Goal: Task Accomplishment & Management: Manage account settings

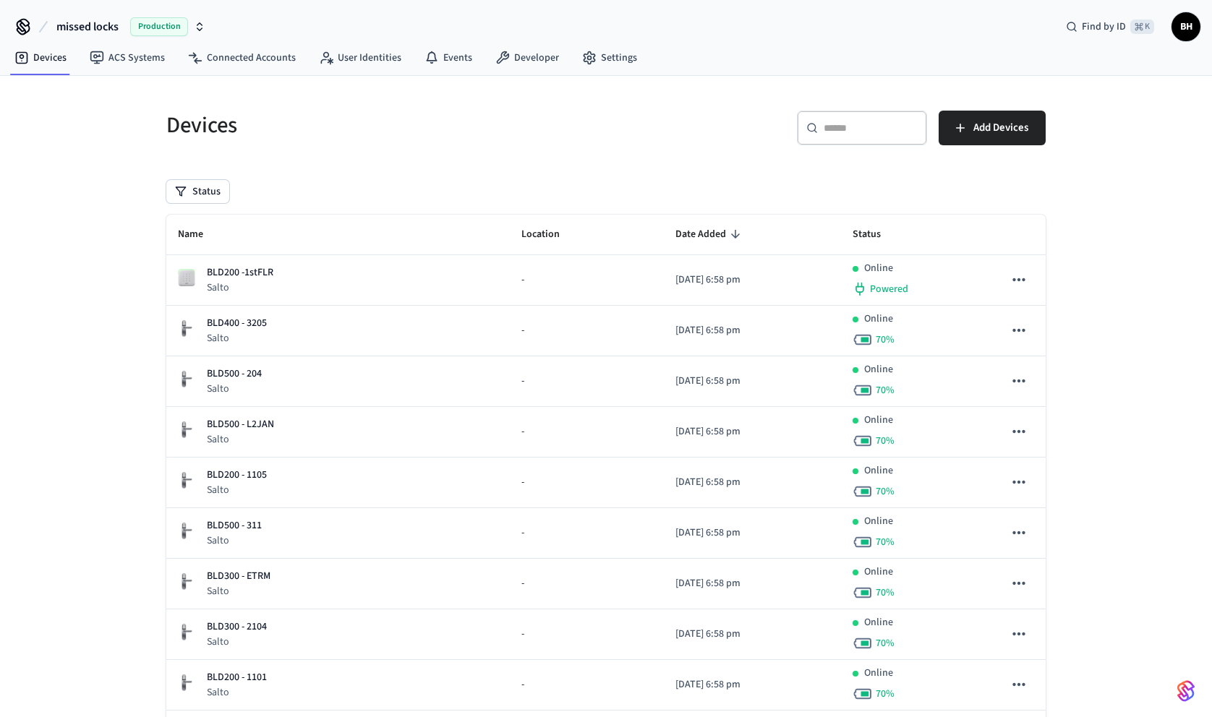
click at [837, 137] on div "​ ​" at bounding box center [862, 128] width 130 height 35
paste input "**********"
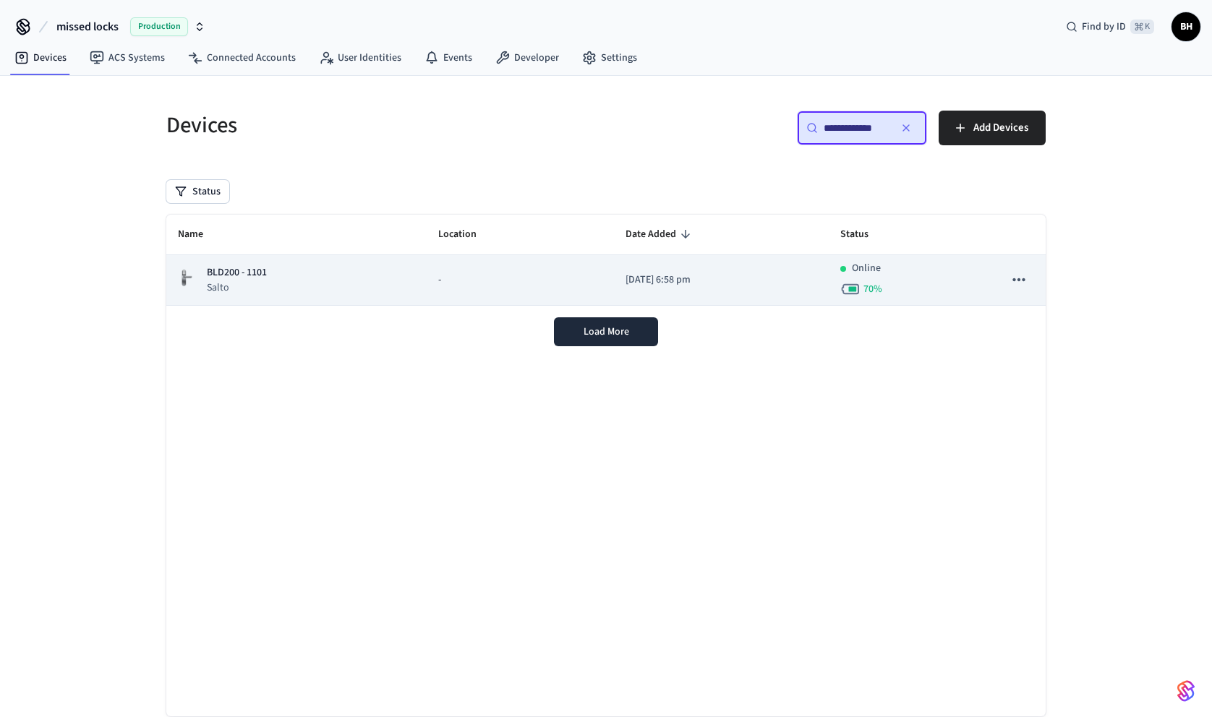
type input "**********"
click at [277, 278] on div "BLD200 - 1101 Salto" at bounding box center [296, 280] width 237 height 30
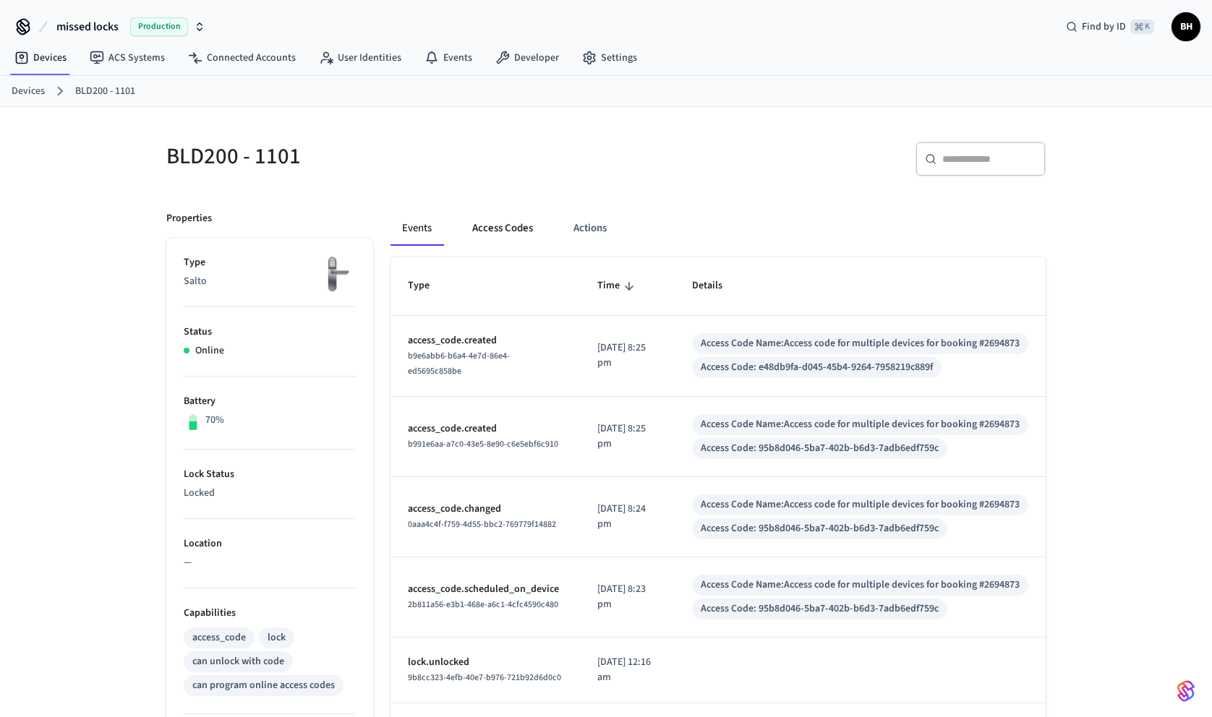
click at [508, 232] on button "Access Codes" at bounding box center [503, 228] width 84 height 35
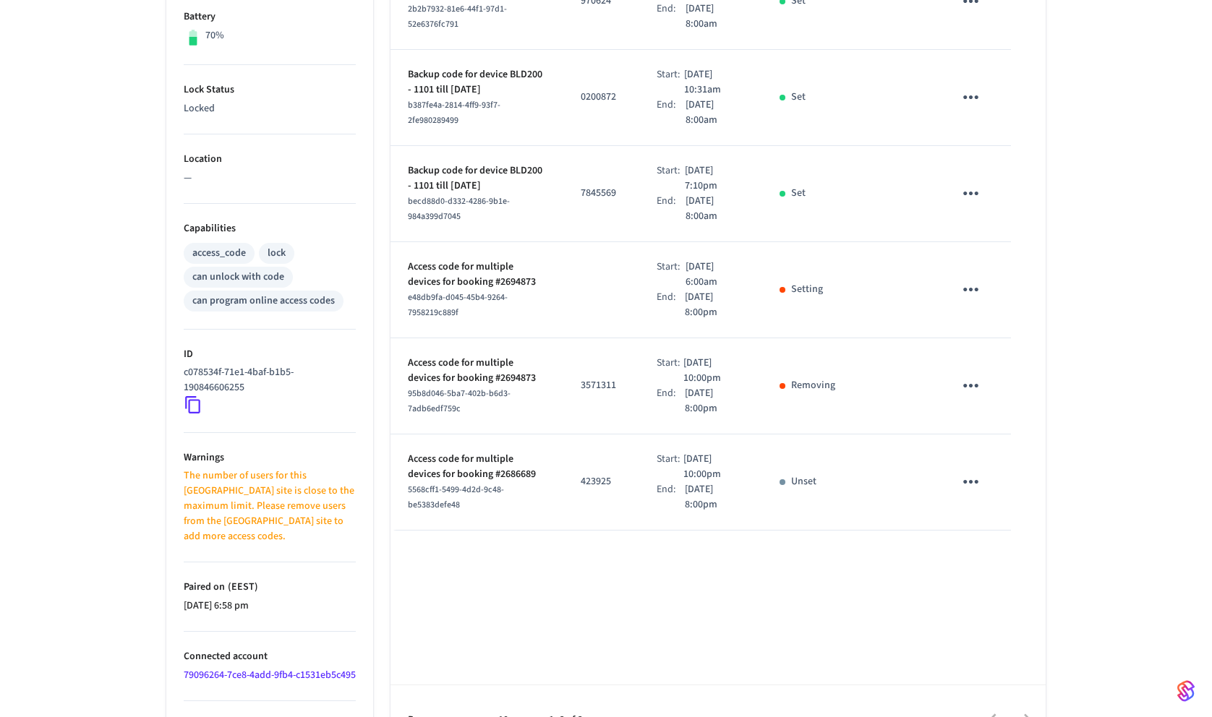
scroll to position [422, 0]
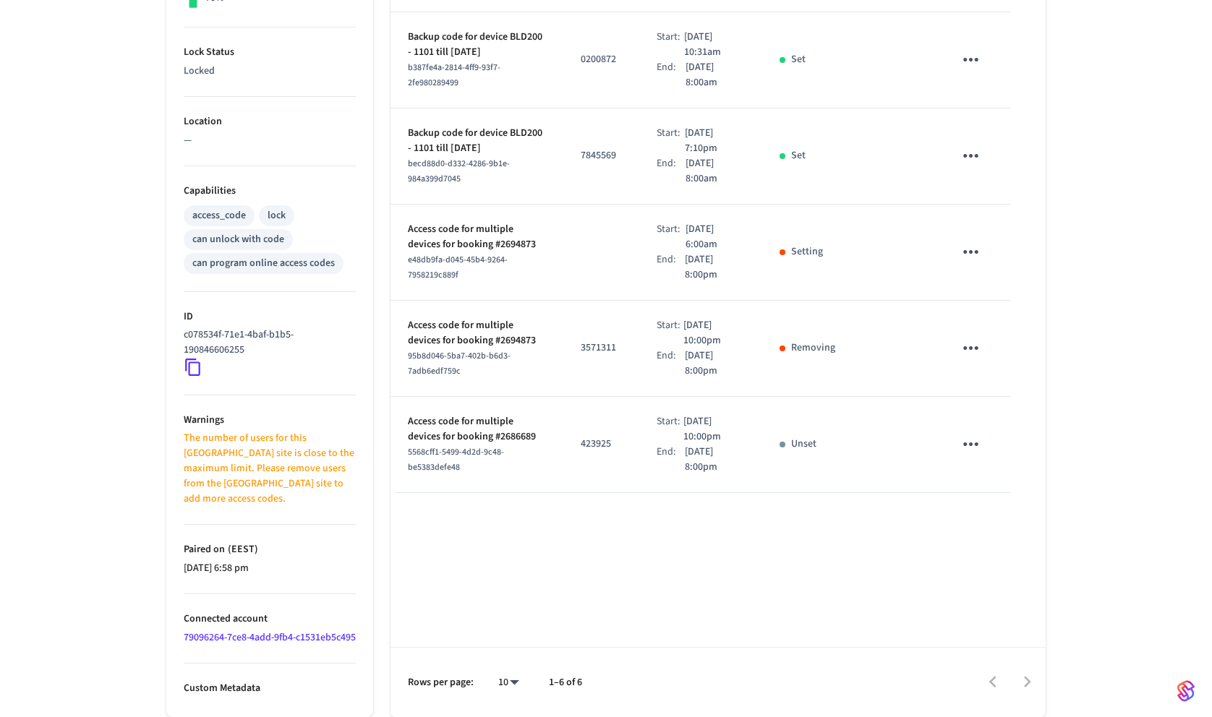
click at [969, 249] on icon "sticky table" at bounding box center [970, 252] width 22 height 22
click at [988, 294] on icon at bounding box center [988, 293] width 9 height 9
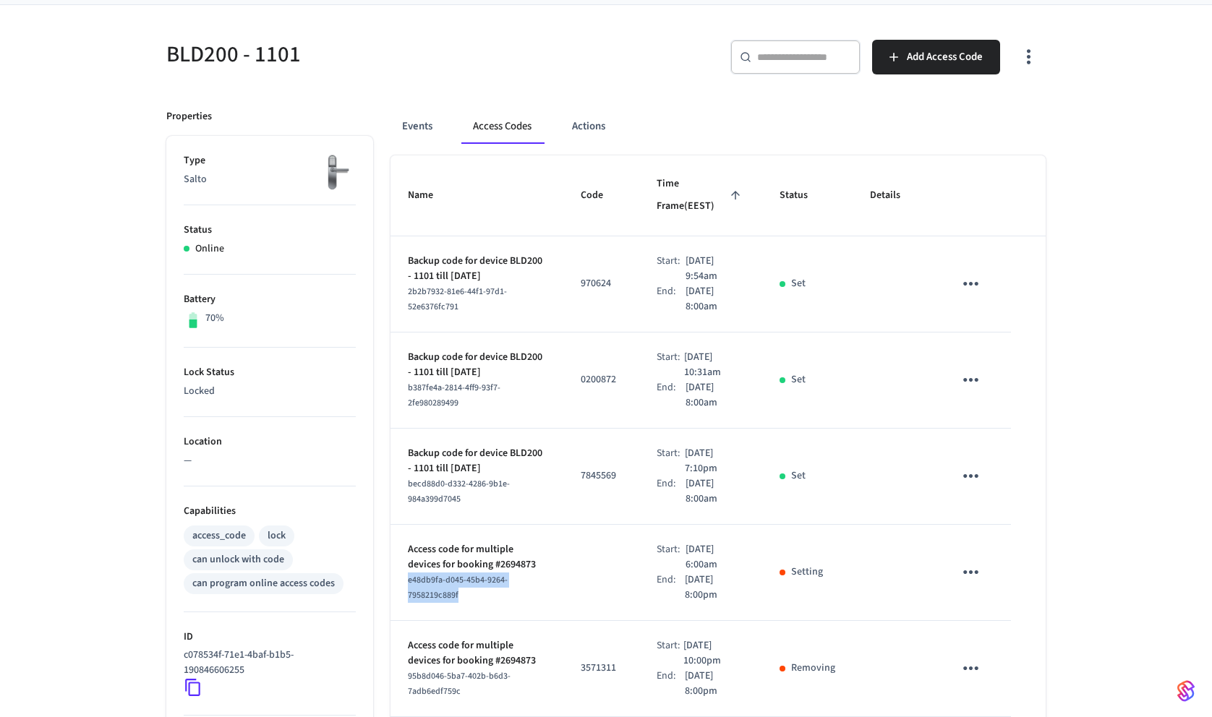
scroll to position [0, 0]
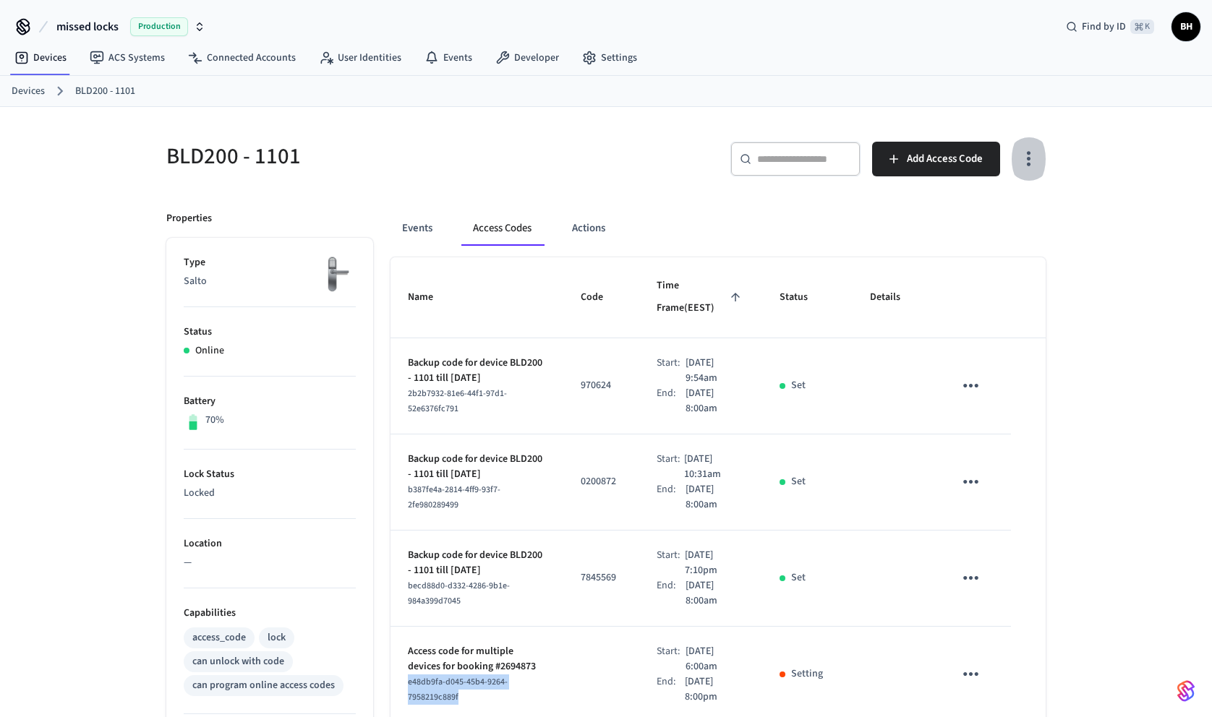
click at [1035, 163] on icon "button" at bounding box center [1028, 158] width 22 height 22
click at [1086, 195] on div at bounding box center [606, 358] width 1212 height 717
click at [578, 238] on button "Actions" at bounding box center [588, 228] width 56 height 35
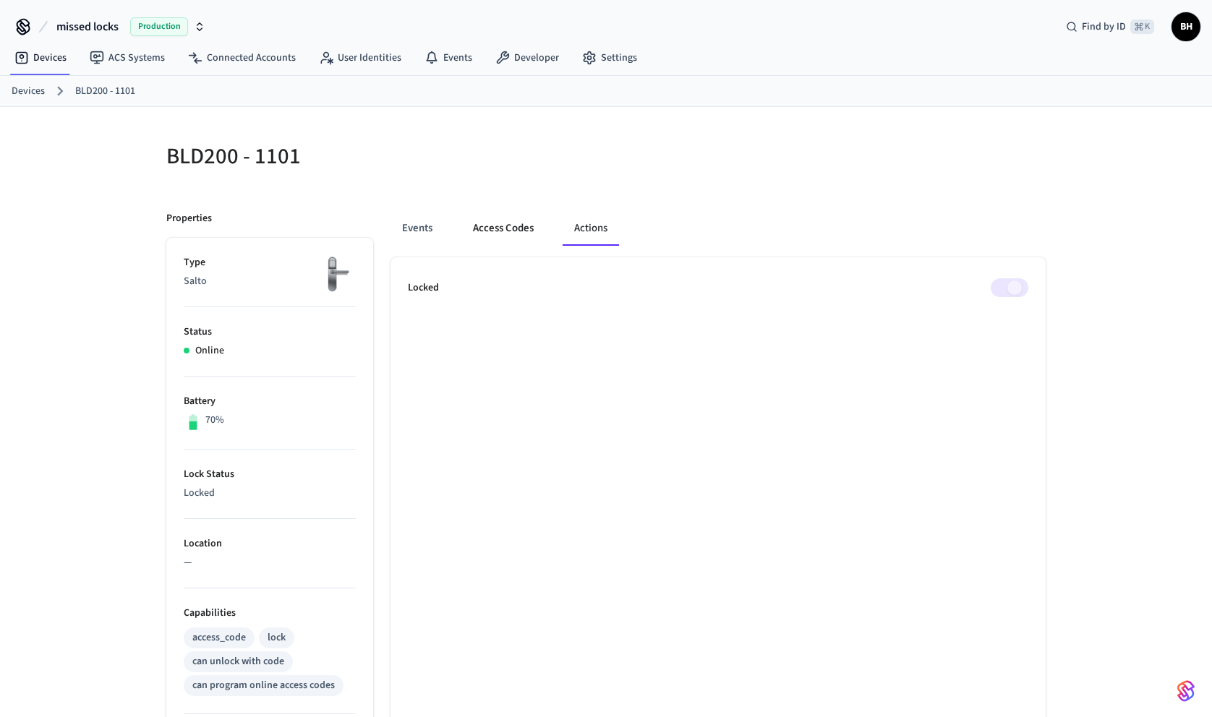
click at [524, 232] on button "Access Codes" at bounding box center [503, 228] width 84 height 35
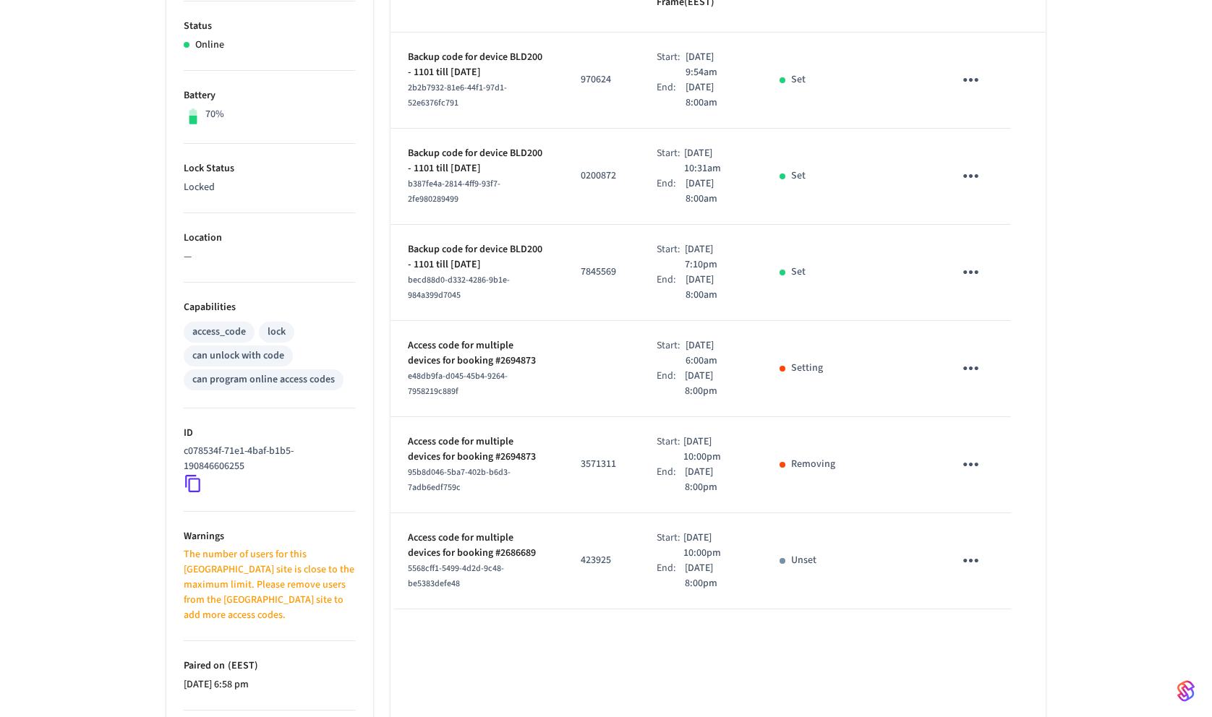
scroll to position [422, 0]
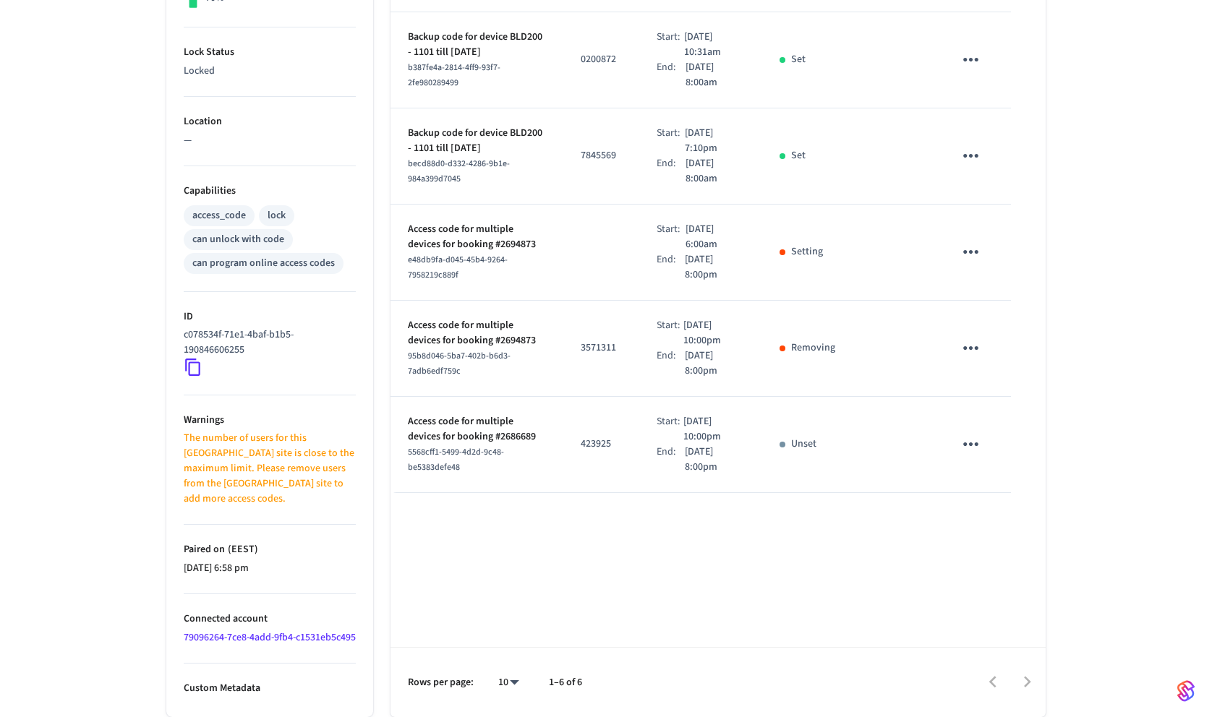
click at [207, 445] on p "The number of users for this [GEOGRAPHIC_DATA] site is close to the maximum lim…" at bounding box center [270, 469] width 172 height 76
click at [257, 452] on p "The number of users for this [GEOGRAPHIC_DATA] site is close to the maximum lim…" at bounding box center [270, 469] width 172 height 76
click at [257, 442] on p "The number of users for this [GEOGRAPHIC_DATA] site is close to the maximum lim…" at bounding box center [270, 469] width 172 height 76
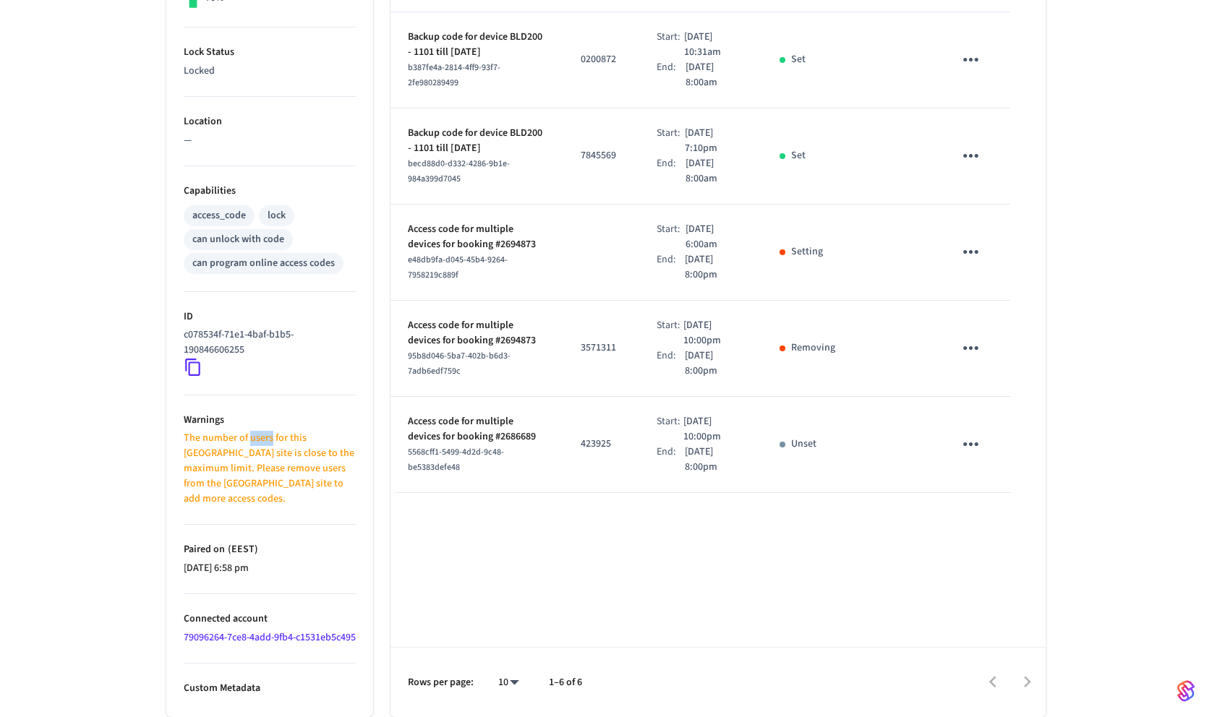
click at [257, 442] on p "The number of users for this [GEOGRAPHIC_DATA] site is close to the maximum lim…" at bounding box center [270, 469] width 172 height 76
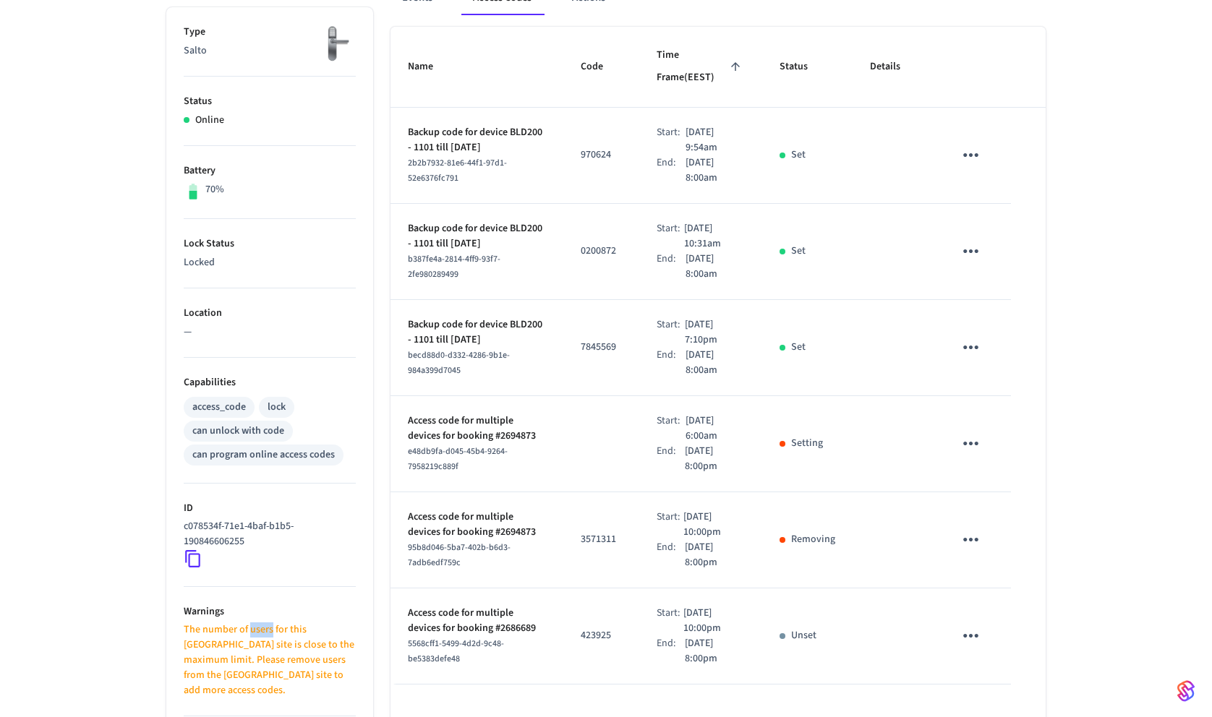
scroll to position [0, 0]
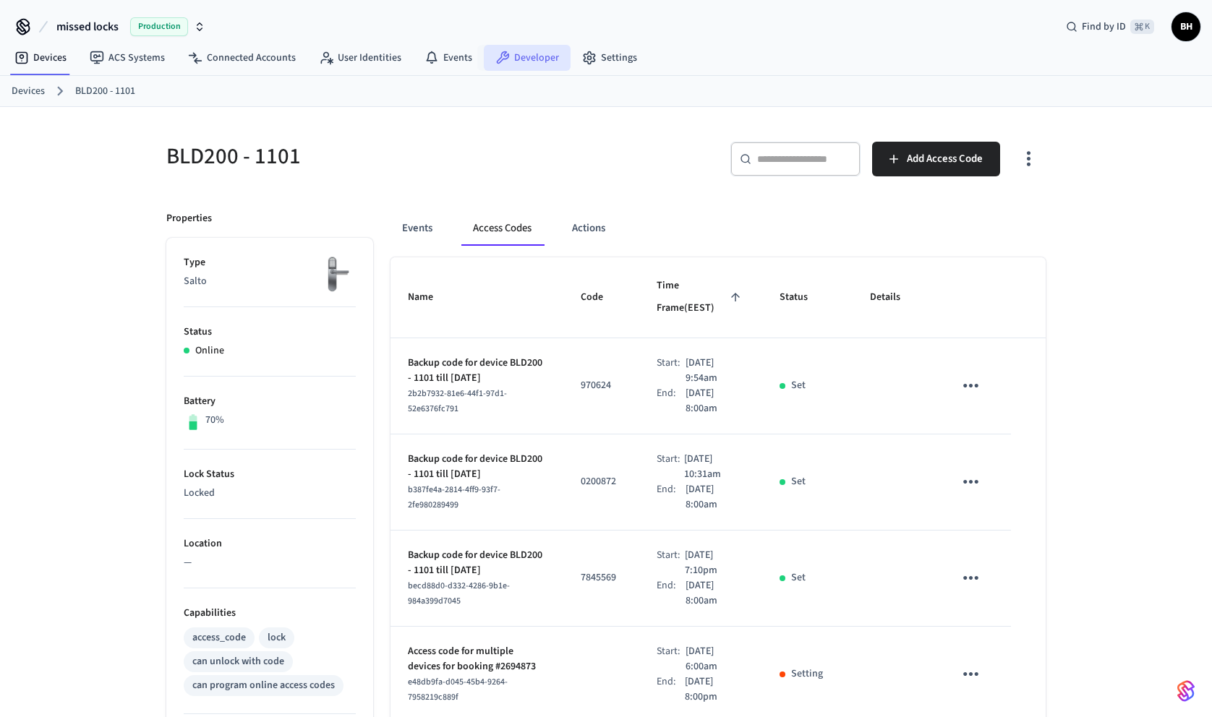
click at [516, 56] on link "Developer" at bounding box center [527, 58] width 87 height 26
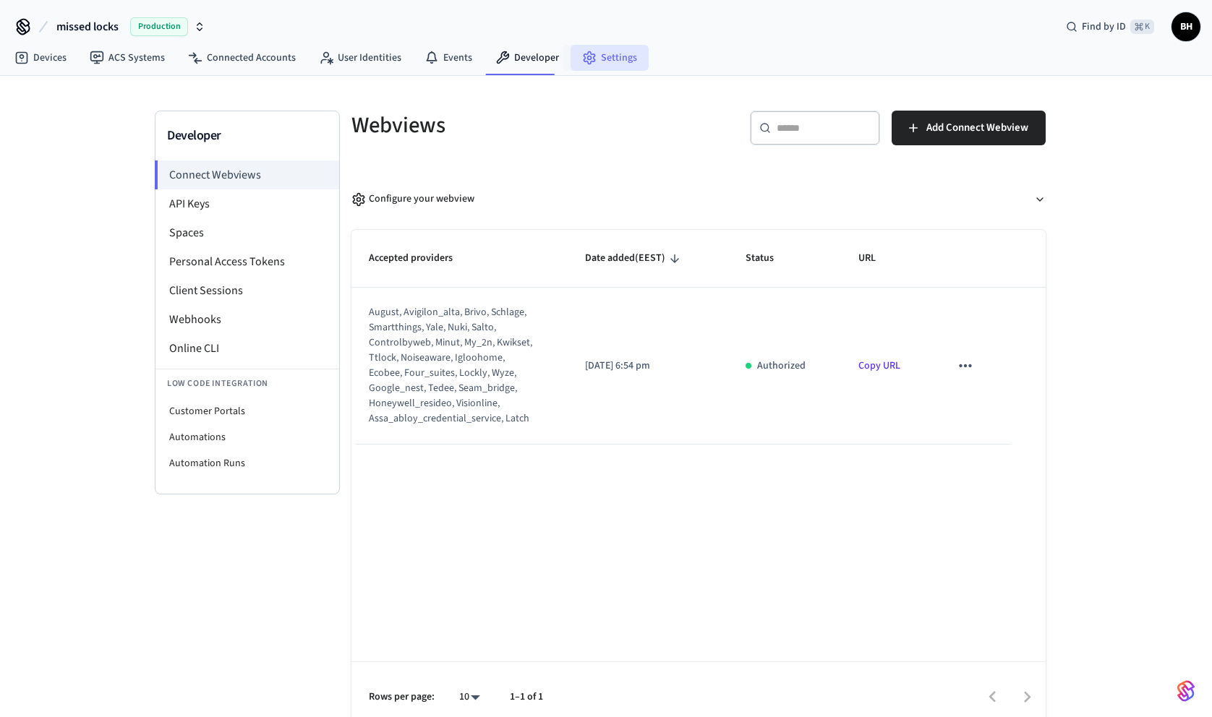
click at [603, 51] on link "Settings" at bounding box center [609, 58] width 78 height 26
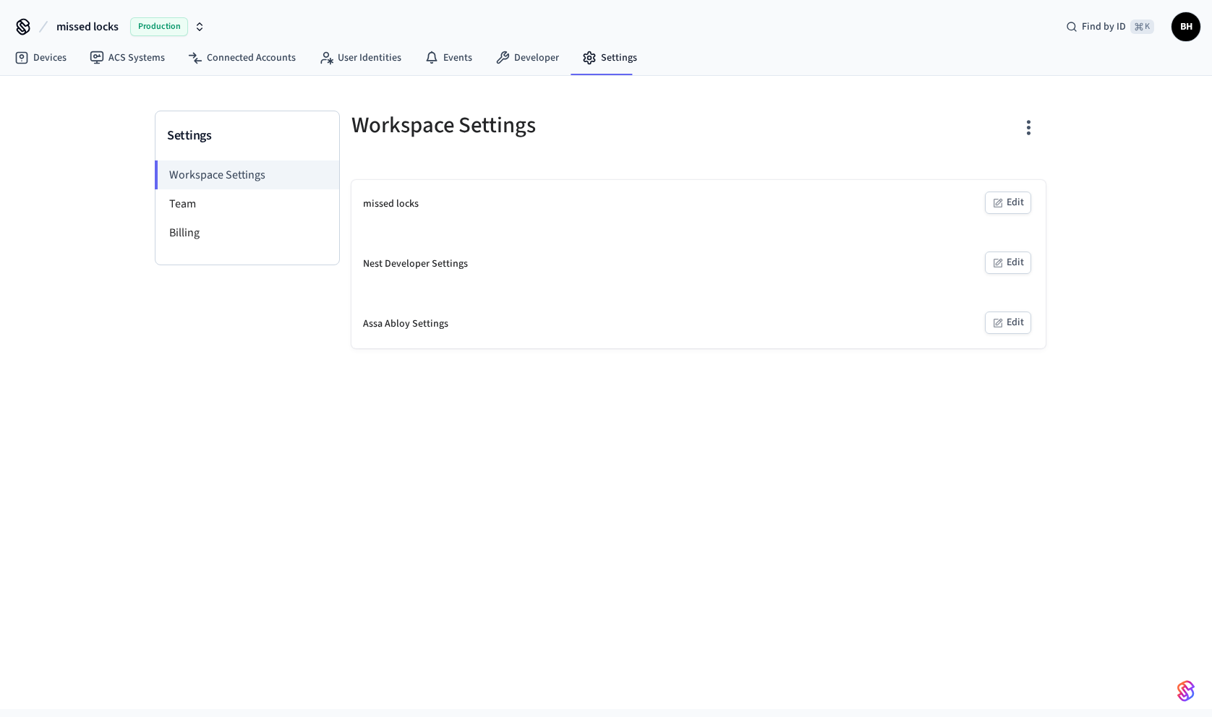
click at [365, 75] on div "Devices ACS Systems Connected Accounts User Identities Events Developer Settings" at bounding box center [606, 59] width 1212 height 34
click at [351, 59] on link "User Identities" at bounding box center [360, 58] width 106 height 26
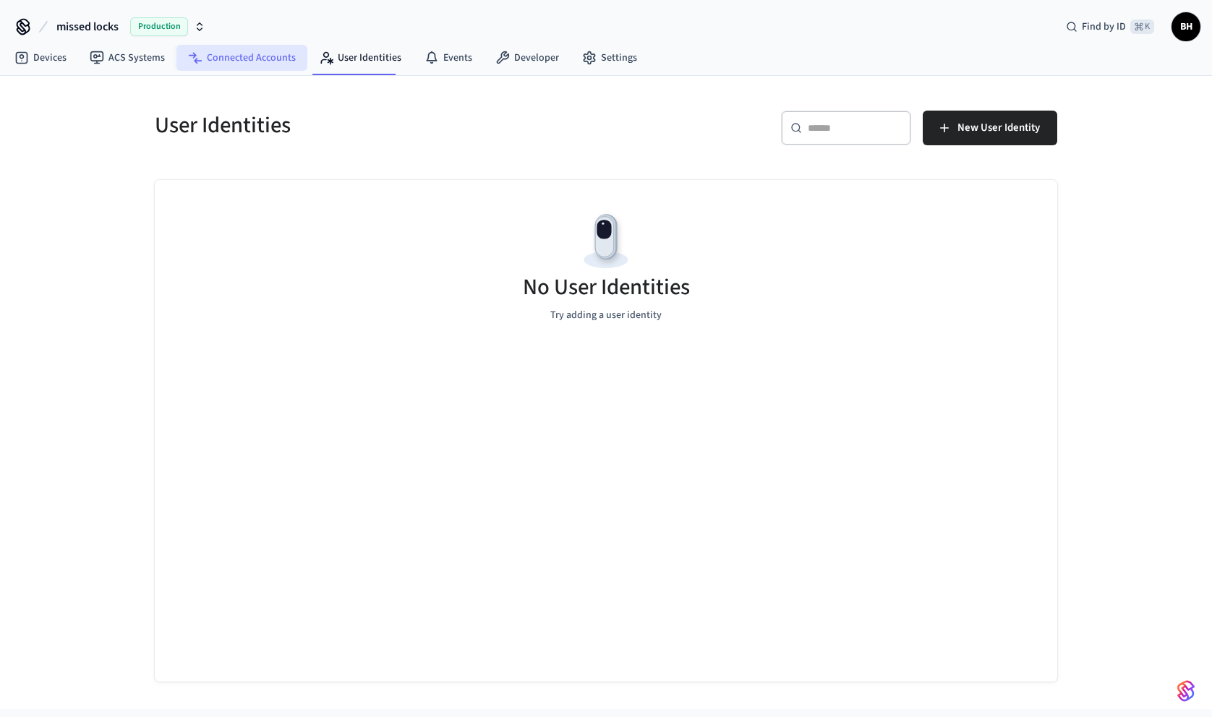
click at [261, 59] on link "Connected Accounts" at bounding box center [241, 58] width 131 height 26
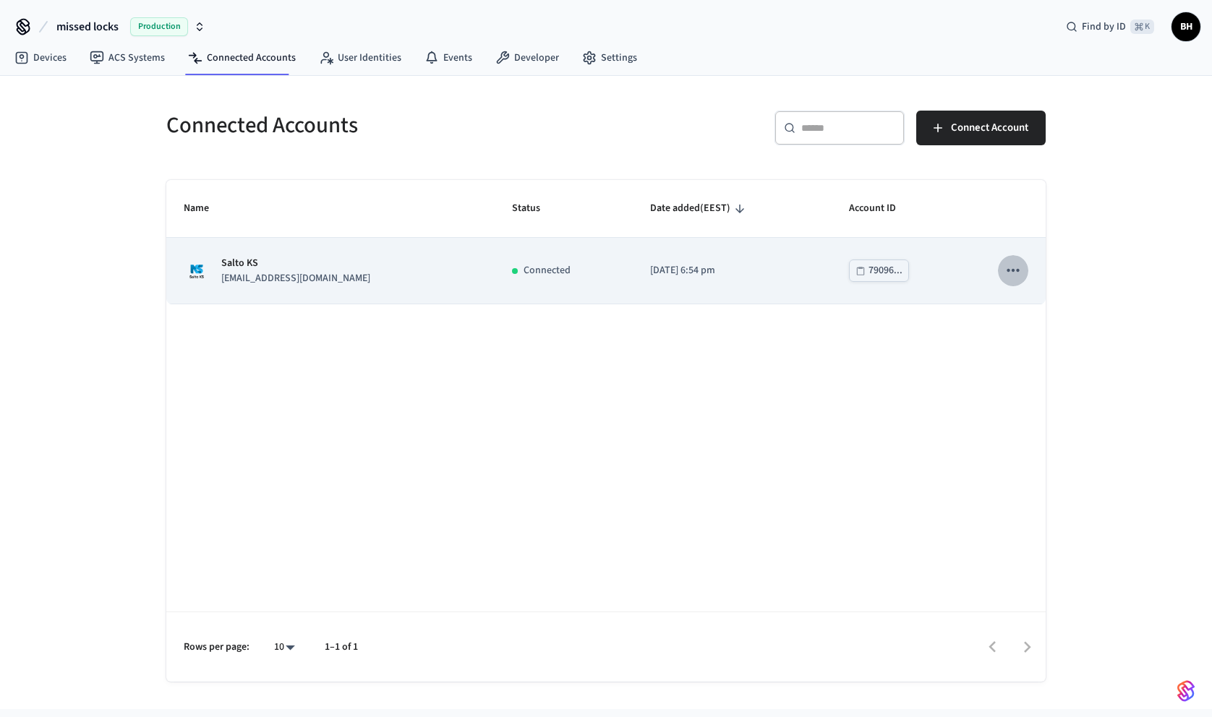
click at [1019, 274] on icon "sticky table" at bounding box center [1012, 270] width 19 height 19
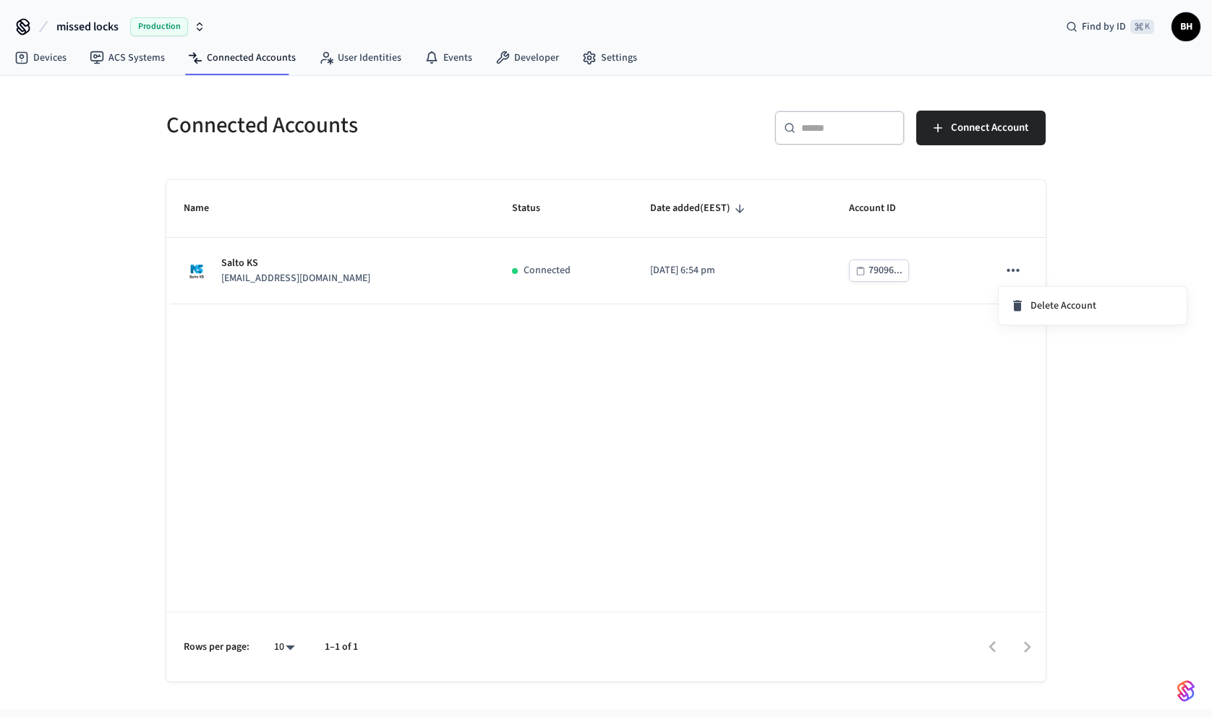
click at [896, 337] on div at bounding box center [606, 358] width 1212 height 717
click at [141, 48] on link "ACS Systems" at bounding box center [127, 58] width 98 height 26
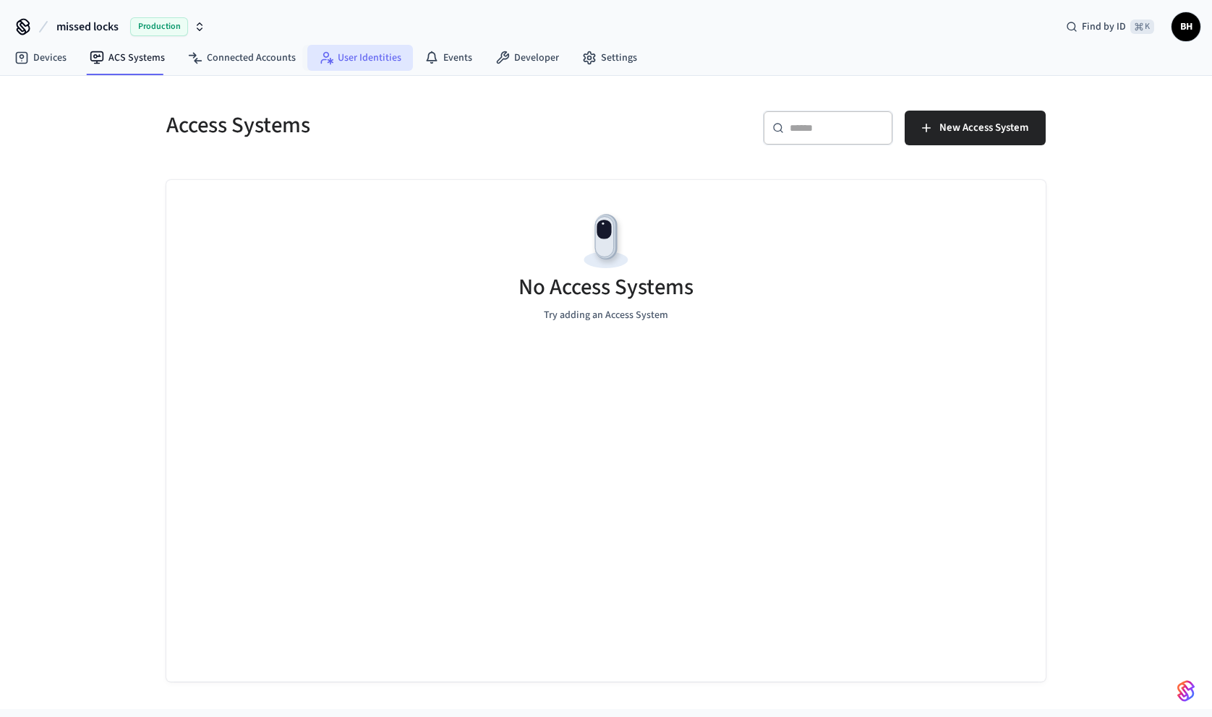
click at [317, 50] on link "User Identities" at bounding box center [360, 58] width 106 height 26
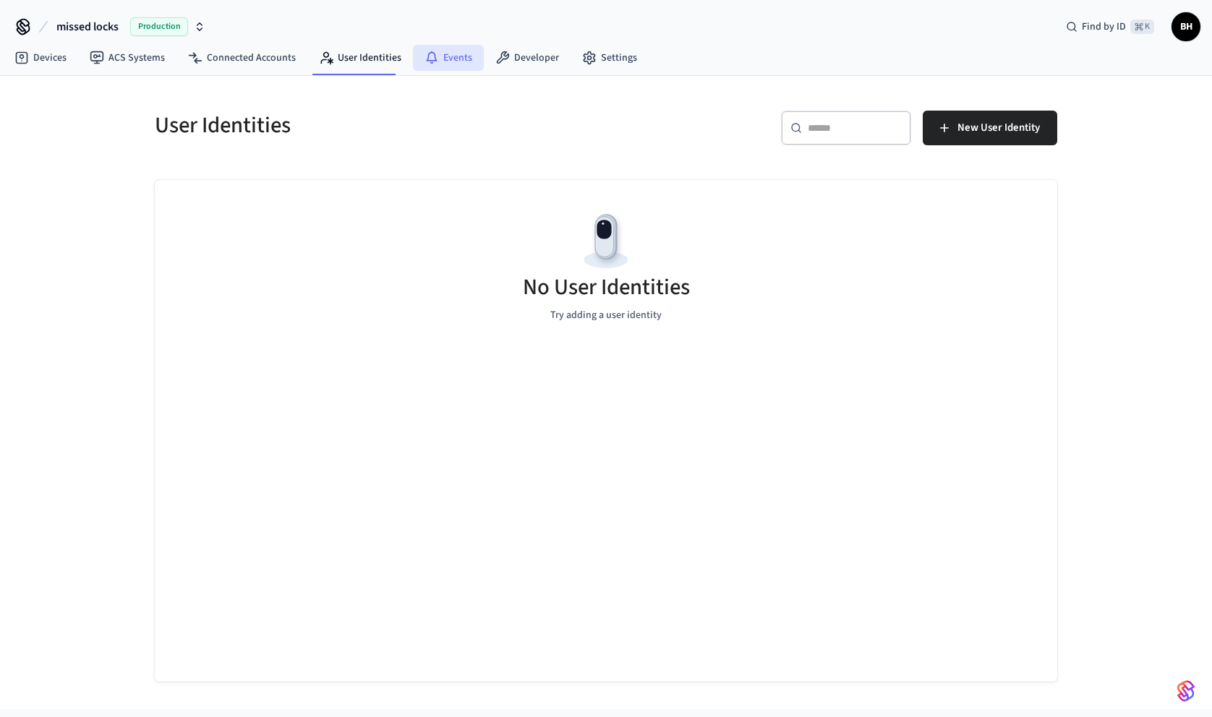
click at [427, 56] on icon at bounding box center [431, 58] width 14 height 14
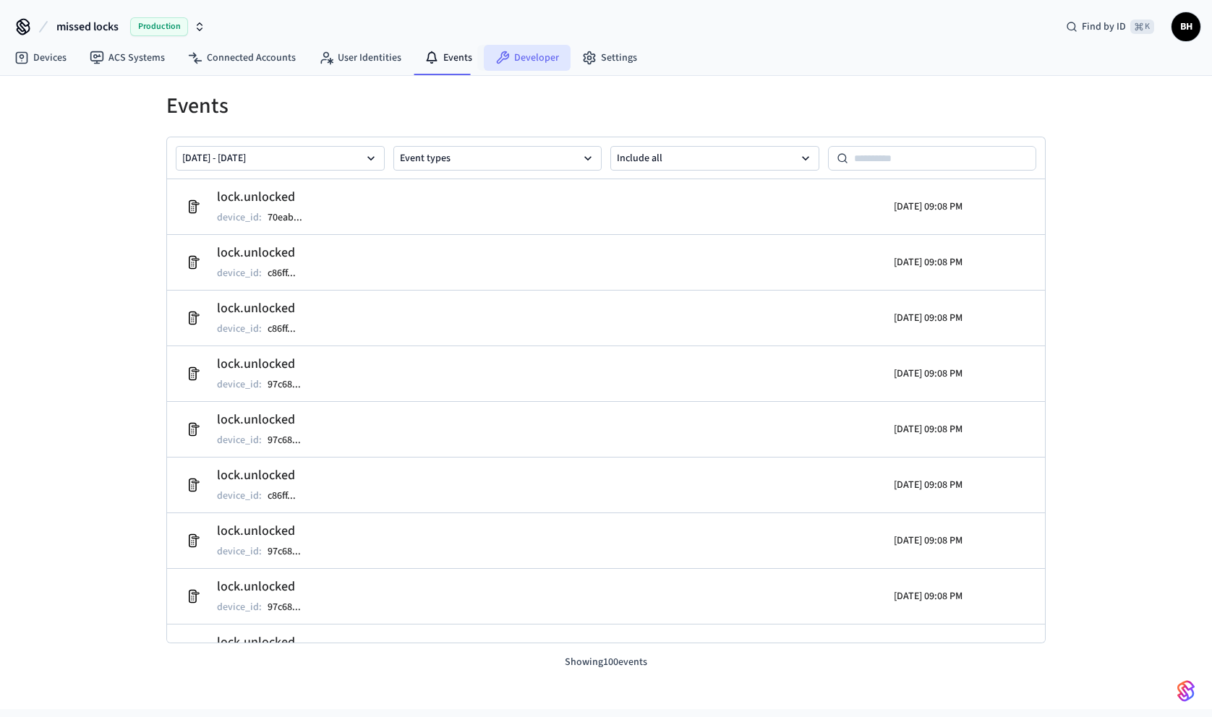
click at [511, 57] on link "Developer" at bounding box center [527, 58] width 87 height 26
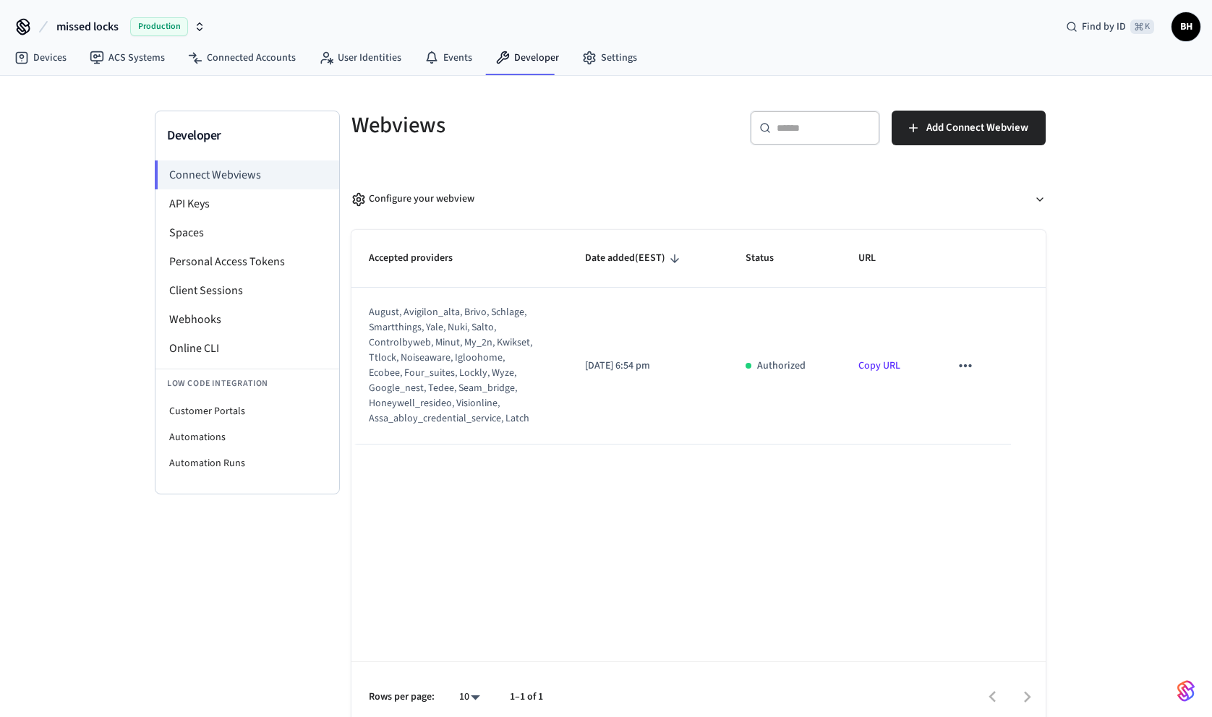
click at [962, 367] on icon "sticky table" at bounding box center [965, 365] width 12 height 3
click at [723, 483] on div at bounding box center [606, 358] width 1212 height 717
click at [225, 284] on li "Client Sessions" at bounding box center [247, 290] width 184 height 29
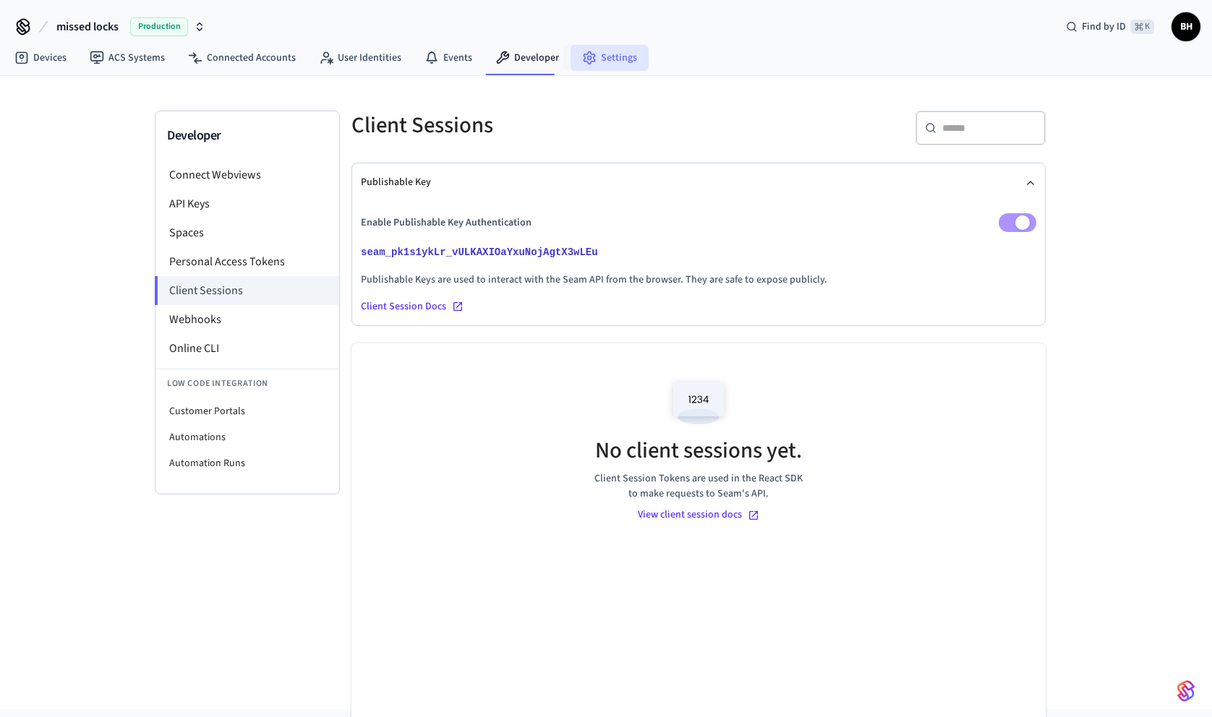
click at [591, 66] on link "Settings" at bounding box center [609, 58] width 78 height 26
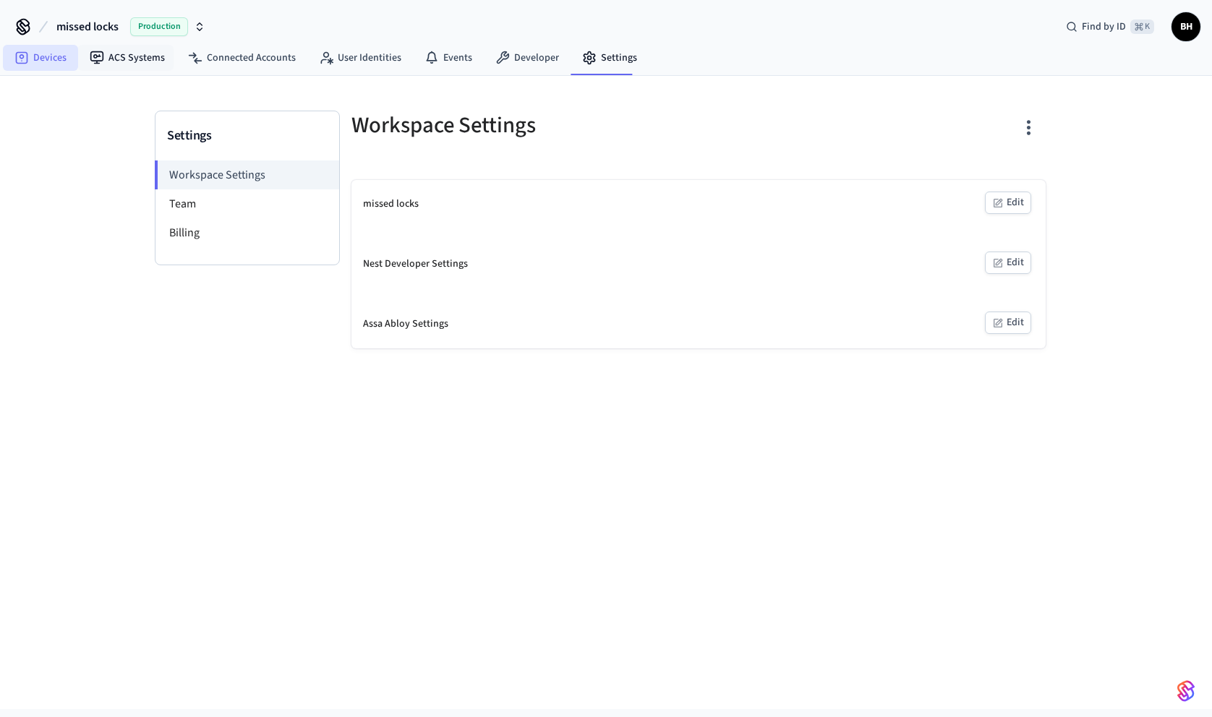
click at [61, 61] on link "Devices" at bounding box center [40, 58] width 75 height 26
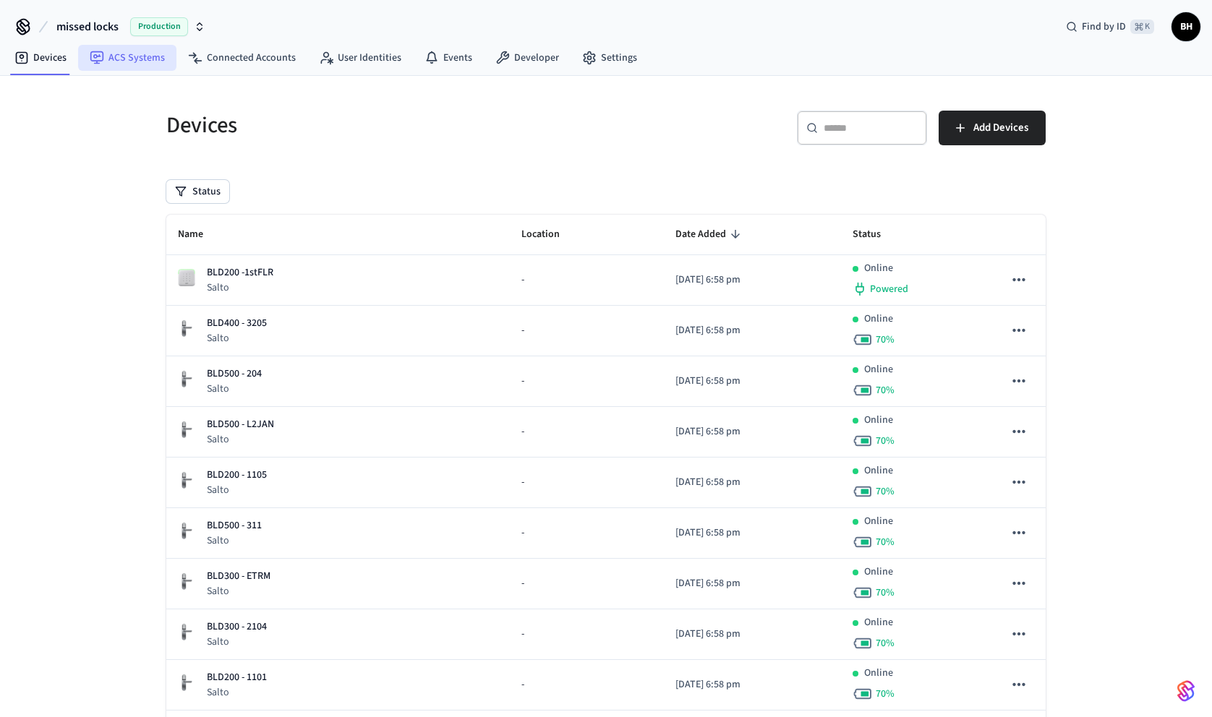
click at [140, 57] on link "ACS Systems" at bounding box center [127, 58] width 98 height 26
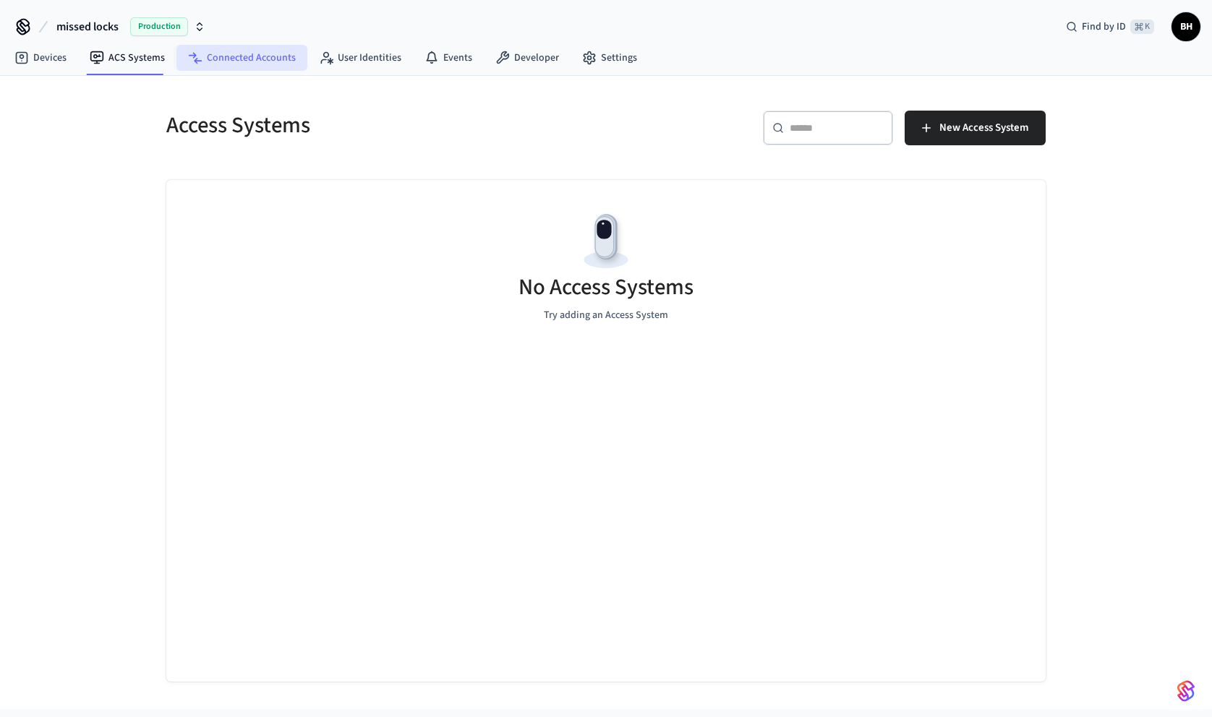
click at [215, 61] on link "Connected Accounts" at bounding box center [241, 58] width 131 height 26
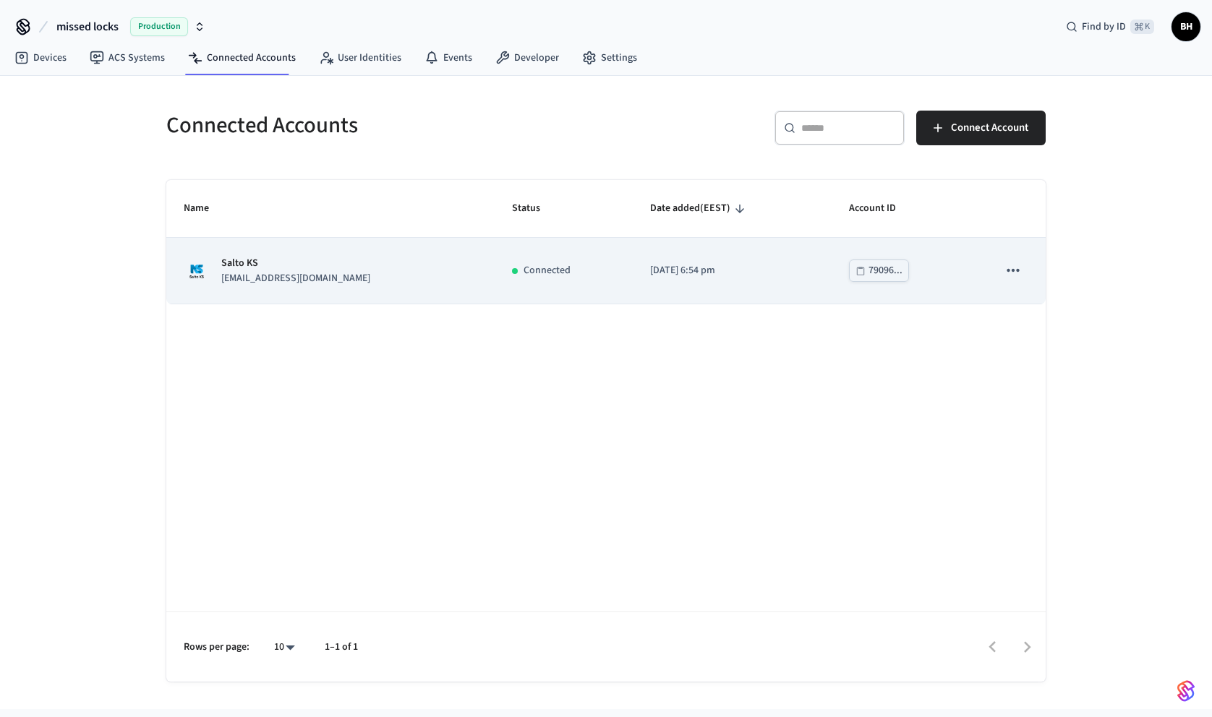
click at [1020, 266] on icon "sticky table" at bounding box center [1012, 270] width 19 height 19
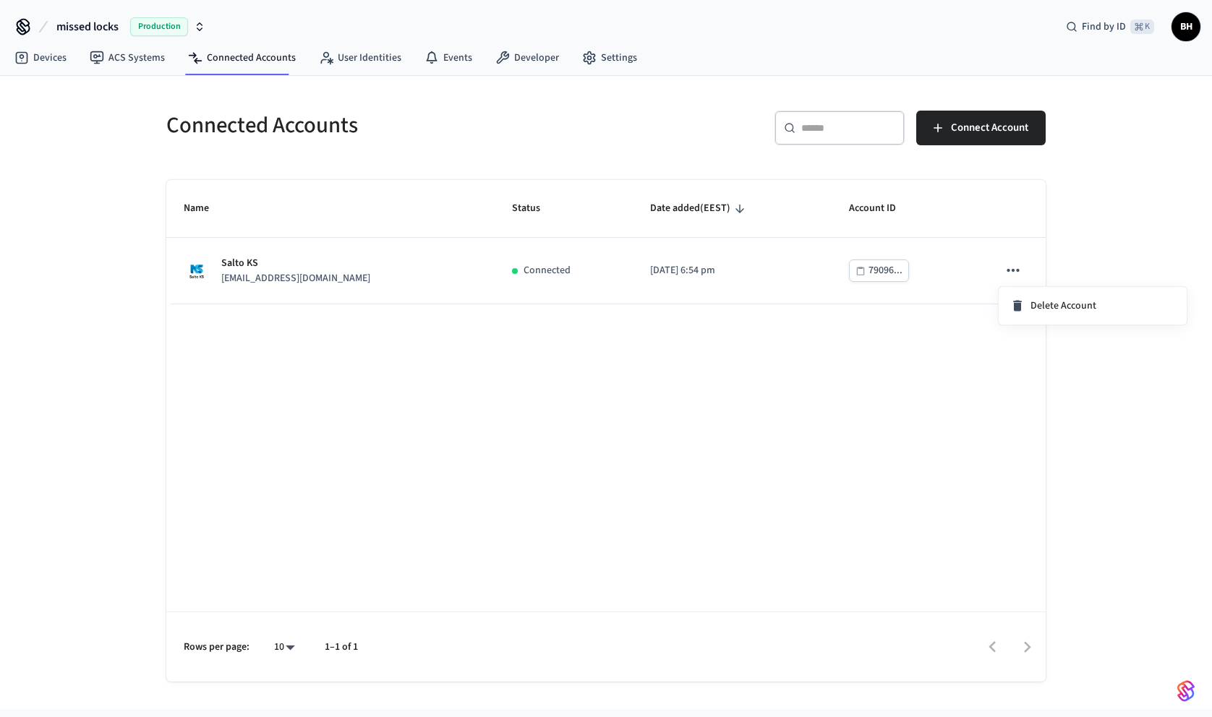
click at [858, 447] on div at bounding box center [606, 358] width 1212 height 717
click at [351, 63] on link "User Identities" at bounding box center [360, 58] width 106 height 26
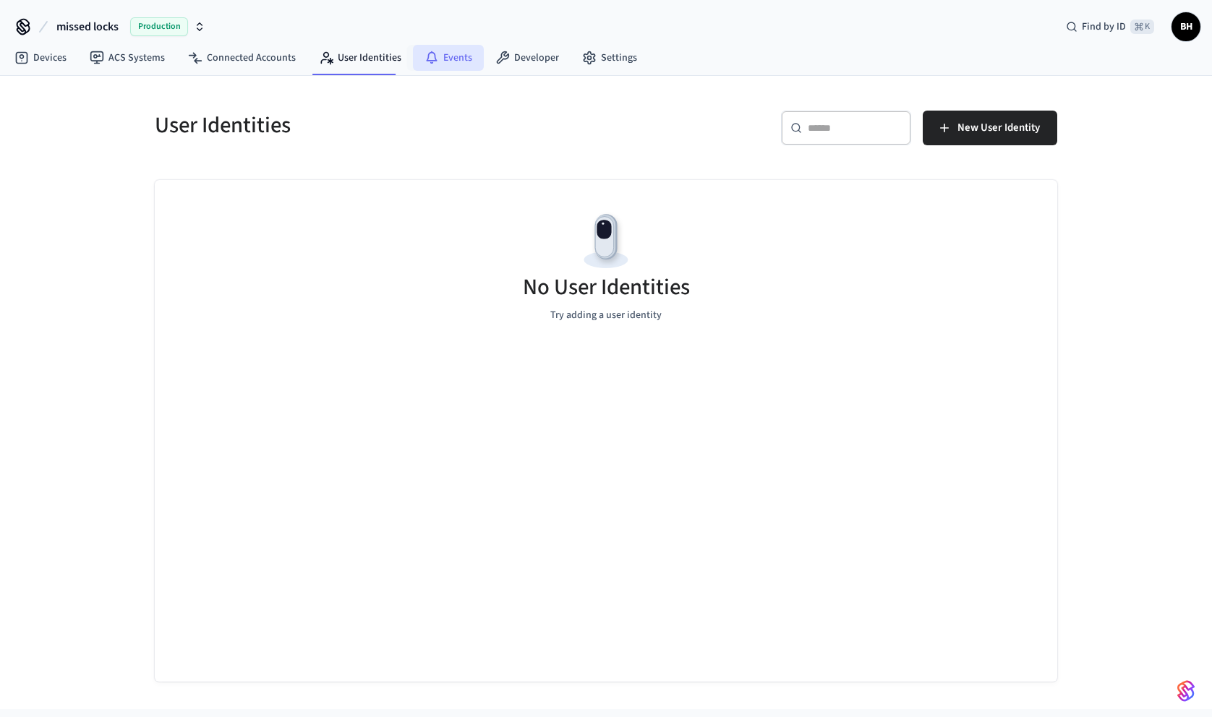
click at [427, 61] on icon at bounding box center [431, 56] width 11 height 10
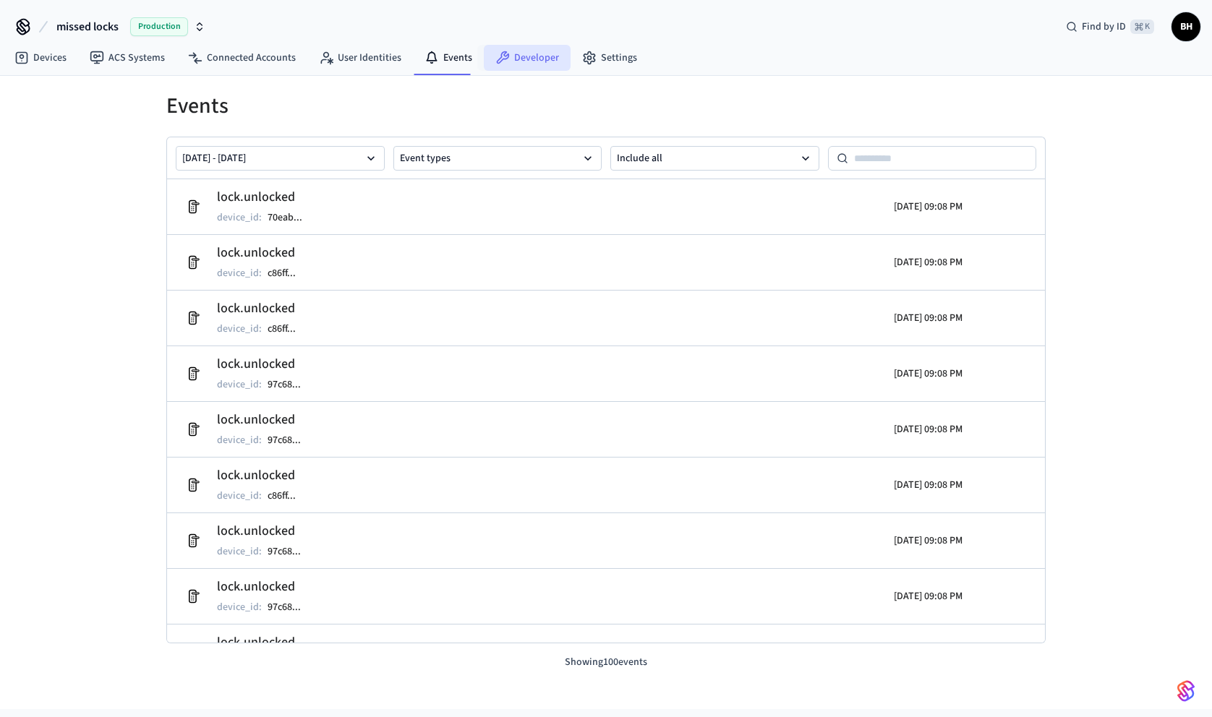
click at [513, 61] on link "Developer" at bounding box center [527, 58] width 87 height 26
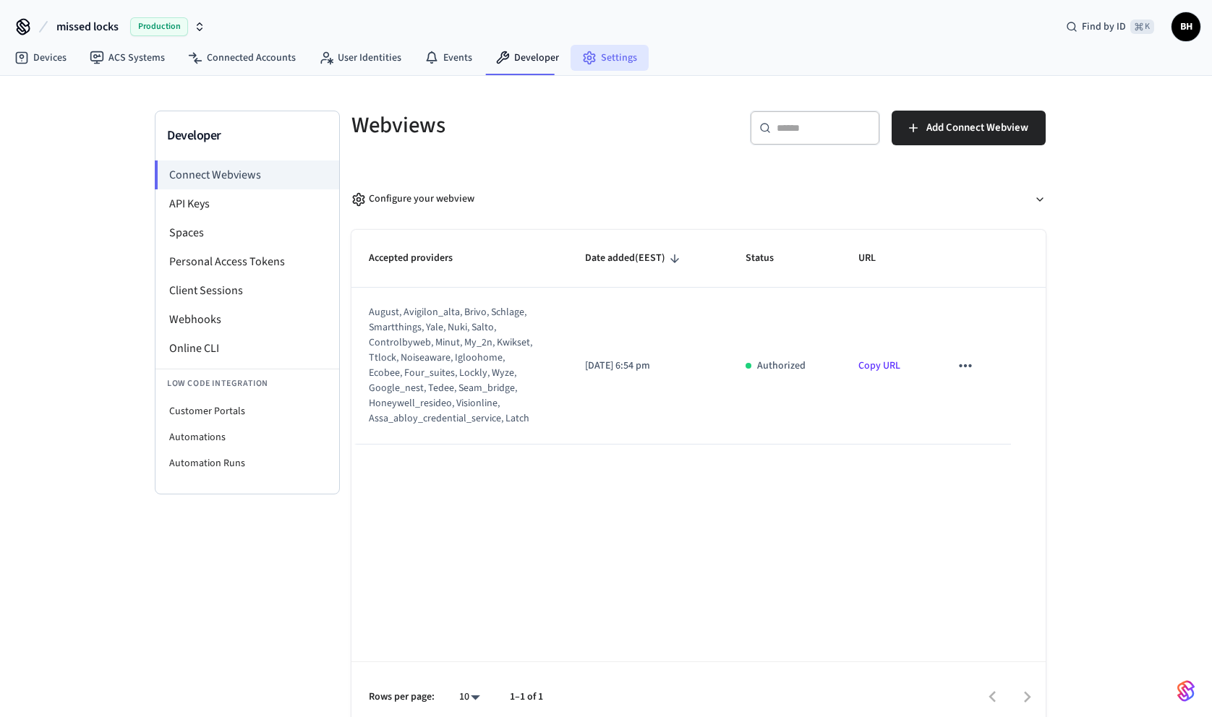
click at [600, 49] on link "Settings" at bounding box center [609, 58] width 78 height 26
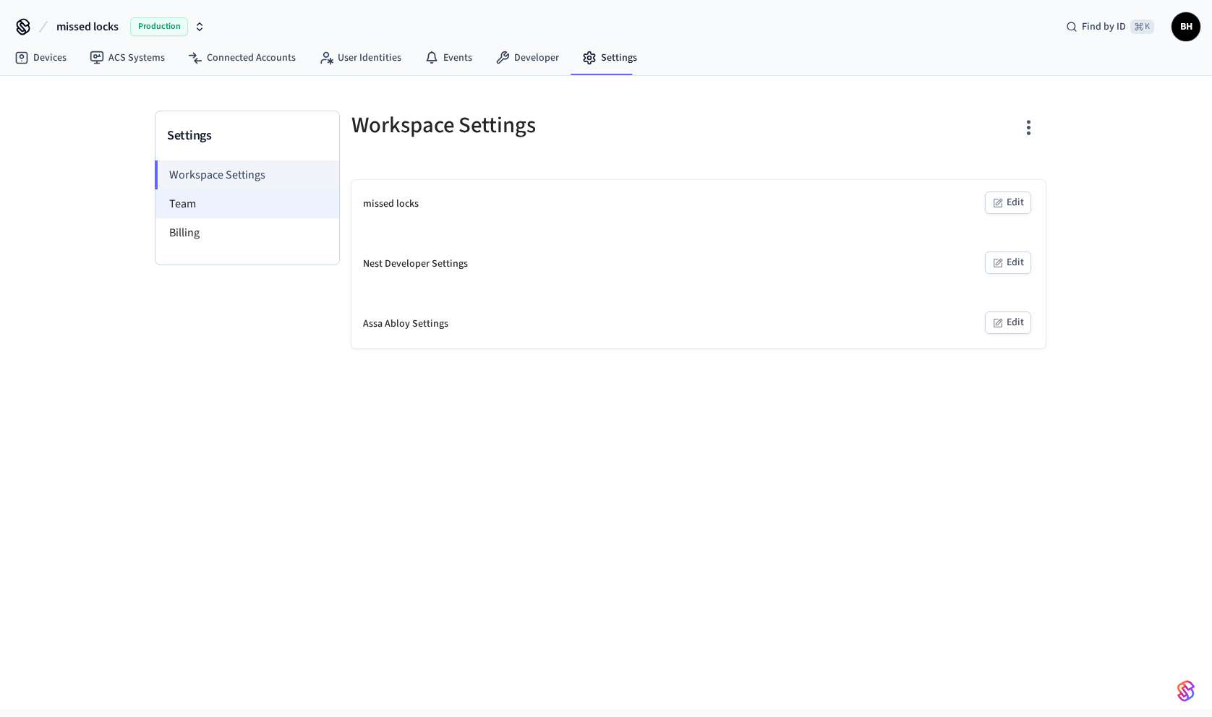
click at [247, 195] on li "Team" at bounding box center [247, 203] width 184 height 29
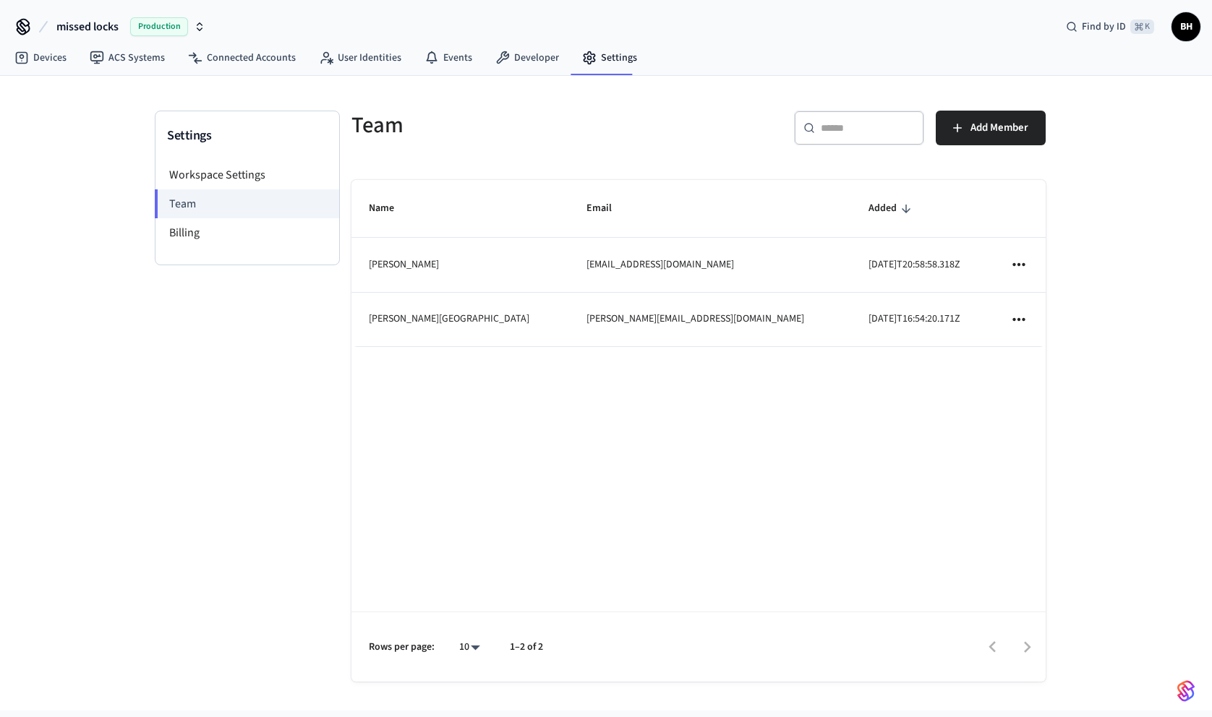
click at [1025, 261] on icon "sticky table" at bounding box center [1018, 264] width 19 height 19
click at [918, 291] on div at bounding box center [606, 358] width 1212 height 717
click at [1014, 324] on icon "sticky table" at bounding box center [1018, 319] width 19 height 19
click at [902, 366] on div at bounding box center [606, 358] width 1212 height 717
click at [531, 54] on link "Developer" at bounding box center [527, 58] width 87 height 26
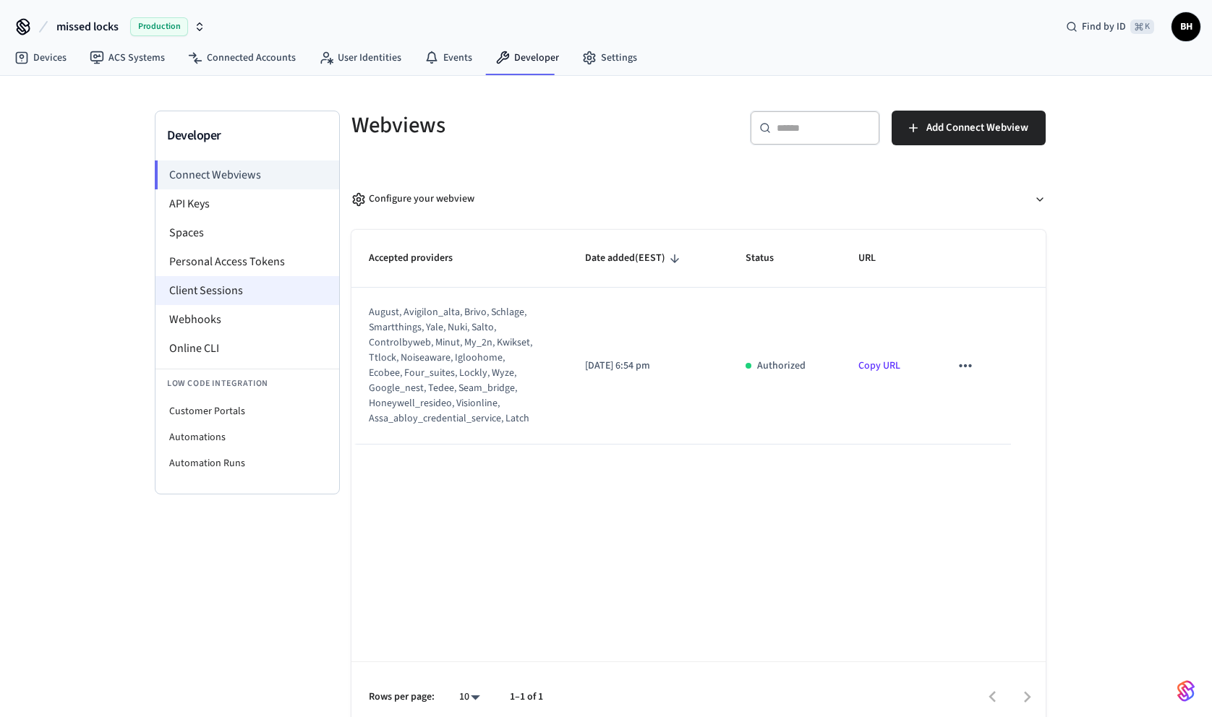
click at [235, 294] on li "Client Sessions" at bounding box center [247, 290] width 184 height 29
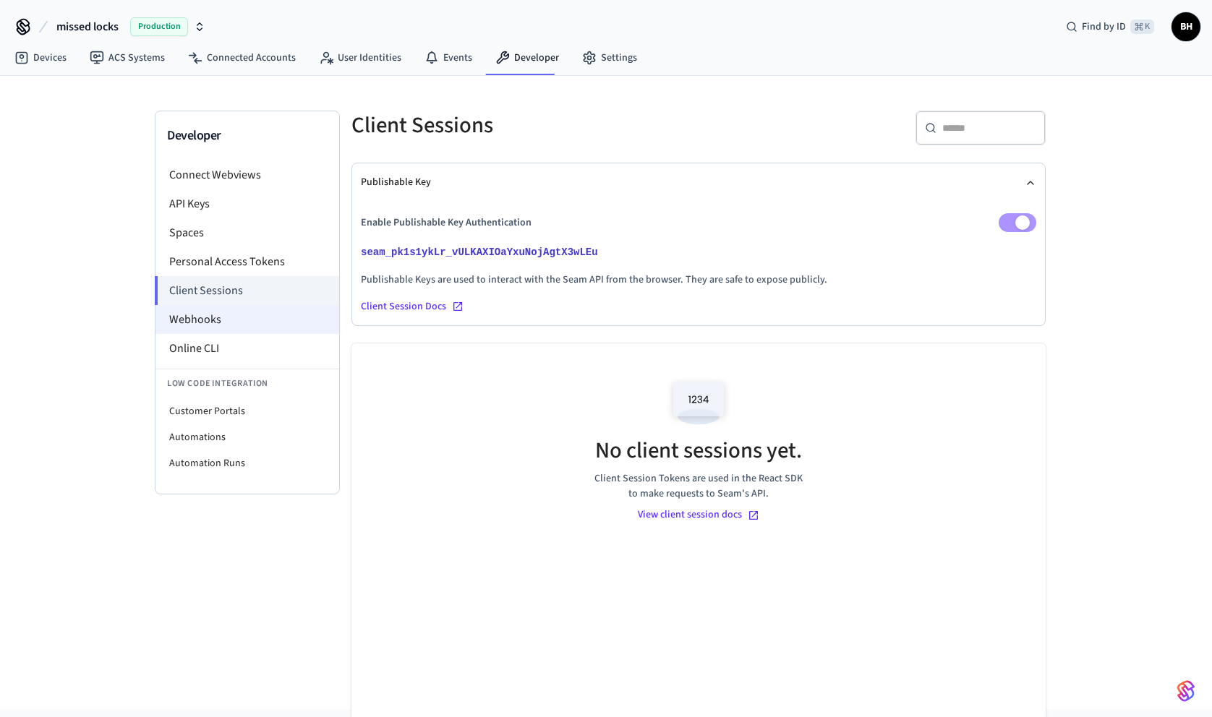
click at [218, 318] on li "Webhooks" at bounding box center [247, 319] width 184 height 29
click at [198, 331] on li "Webhooks" at bounding box center [247, 319] width 184 height 29
click at [199, 342] on li "Online CLI" at bounding box center [247, 348] width 184 height 29
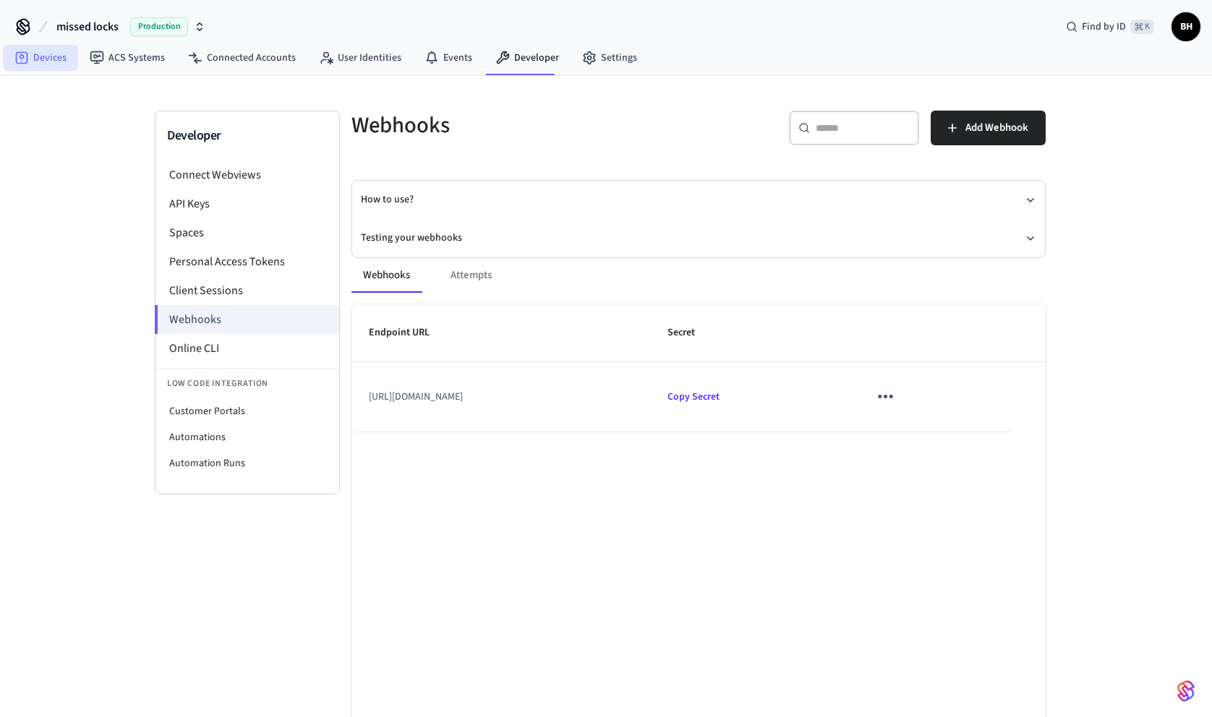
click at [52, 58] on link "Devices" at bounding box center [40, 58] width 75 height 26
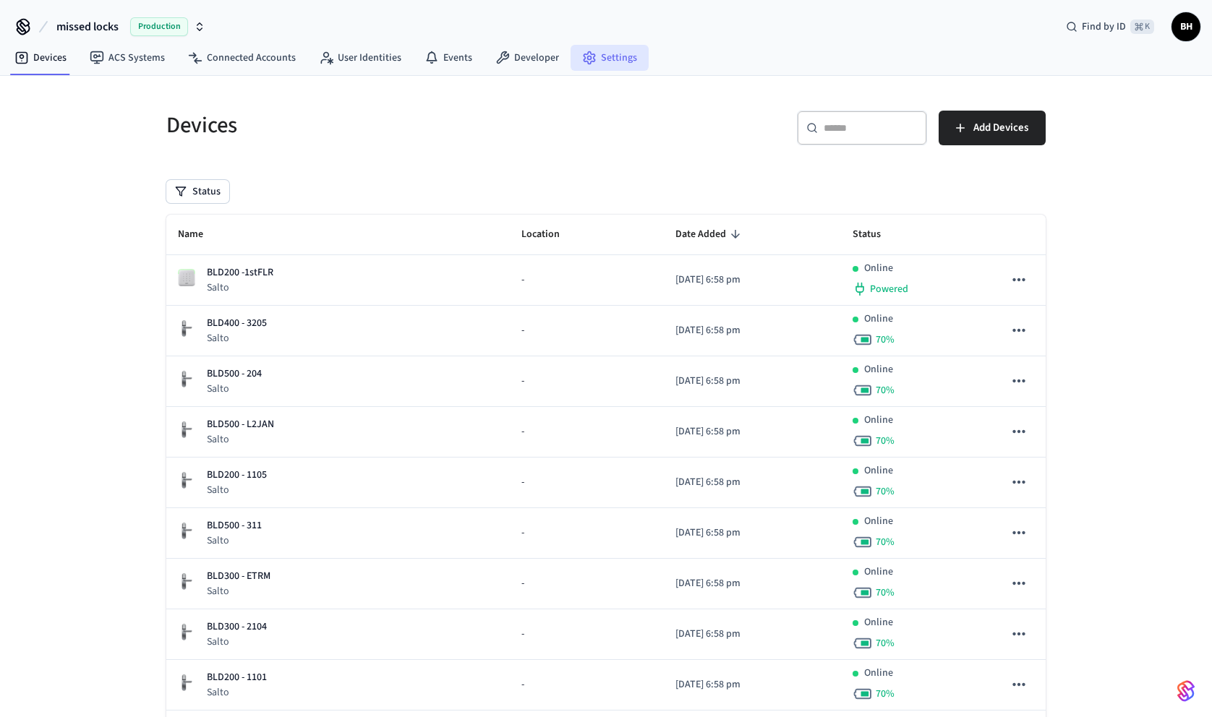
click at [609, 54] on link "Settings" at bounding box center [609, 58] width 78 height 26
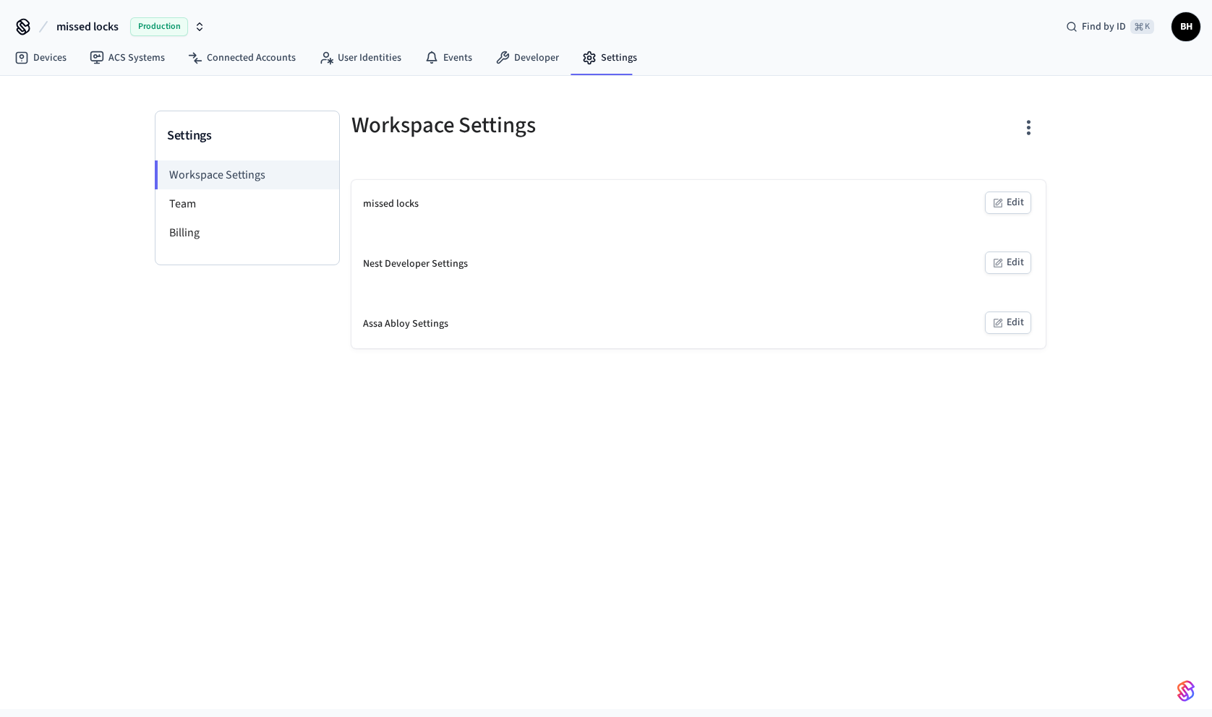
click at [1188, 35] on span "BH" at bounding box center [1186, 27] width 26 height 26
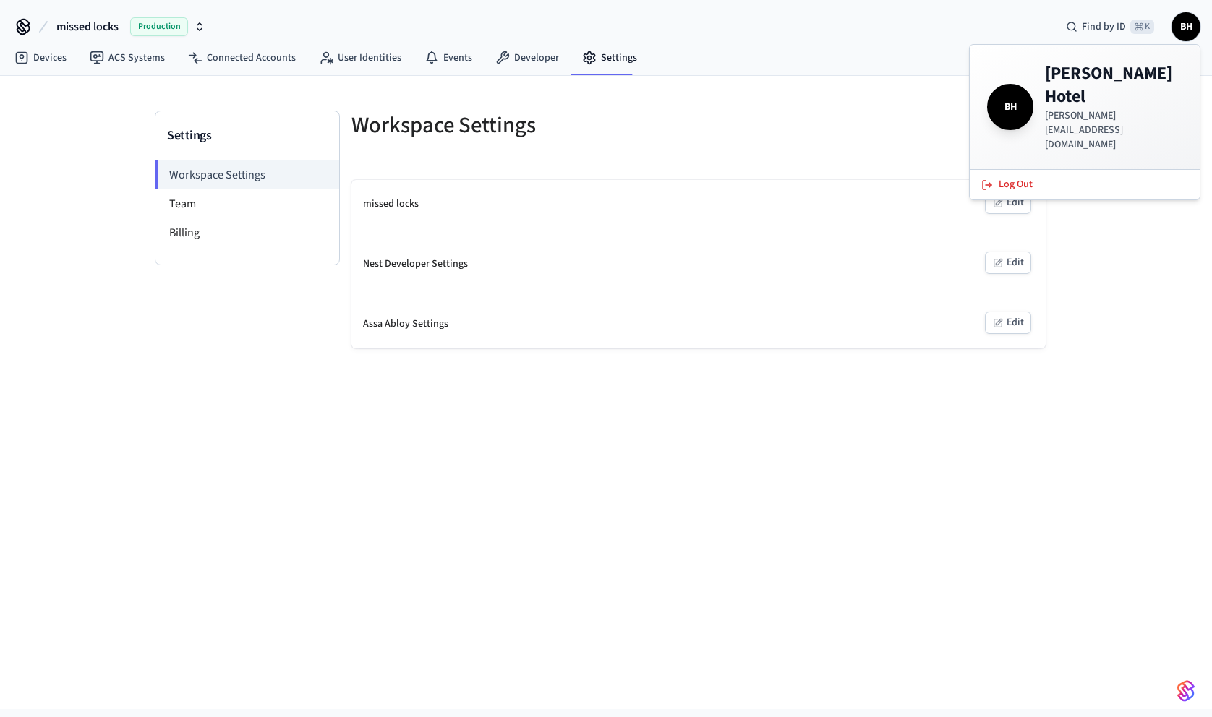
click at [831, 110] on div at bounding box center [868, 125] width 356 height 64
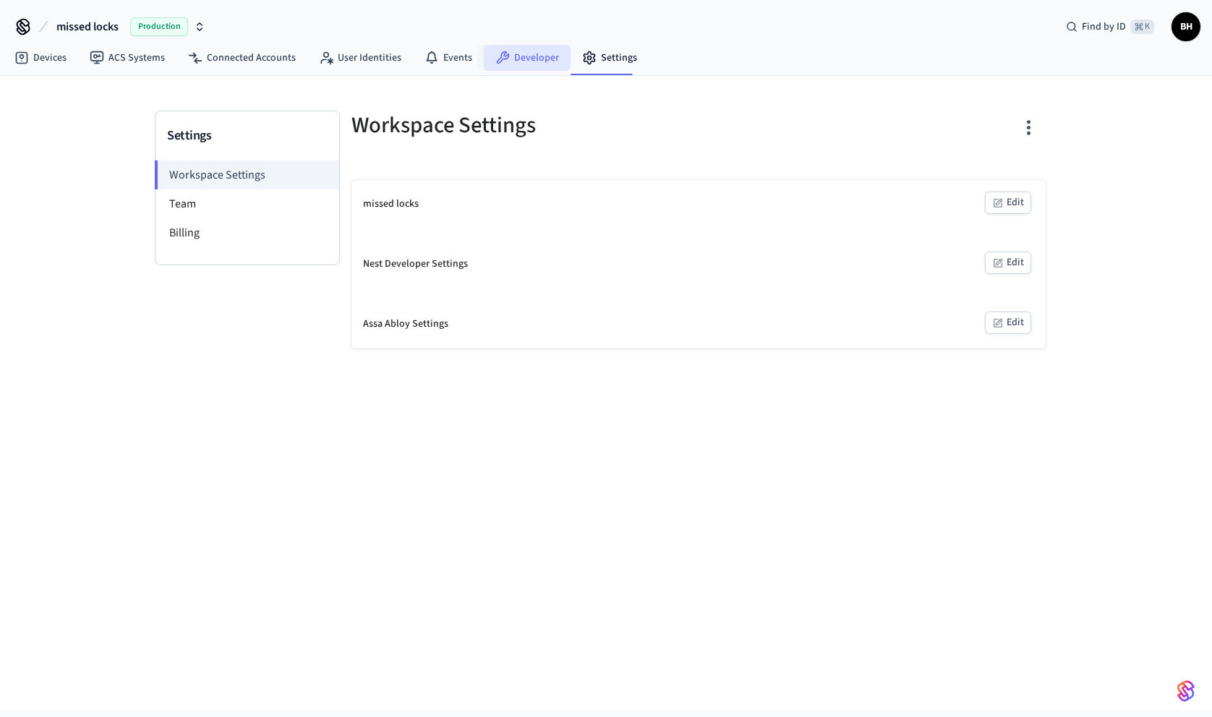
click at [518, 50] on link "Developer" at bounding box center [527, 58] width 87 height 26
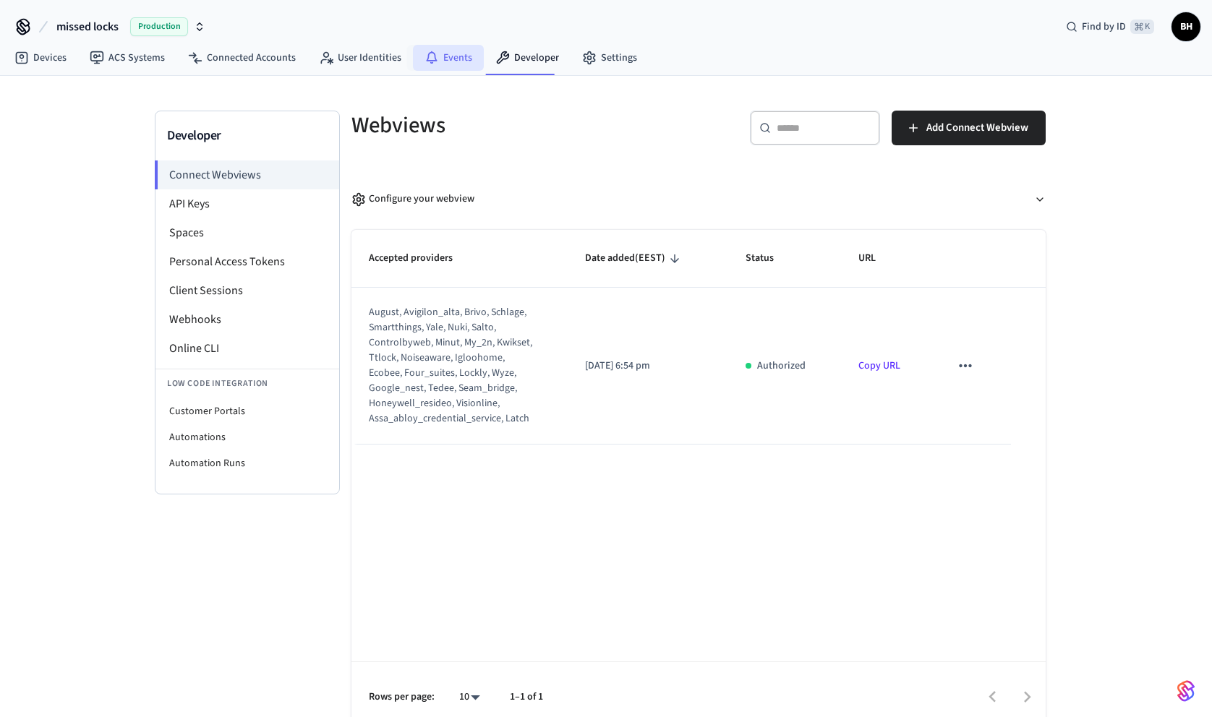
click at [444, 60] on link "Events" at bounding box center [448, 58] width 71 height 26
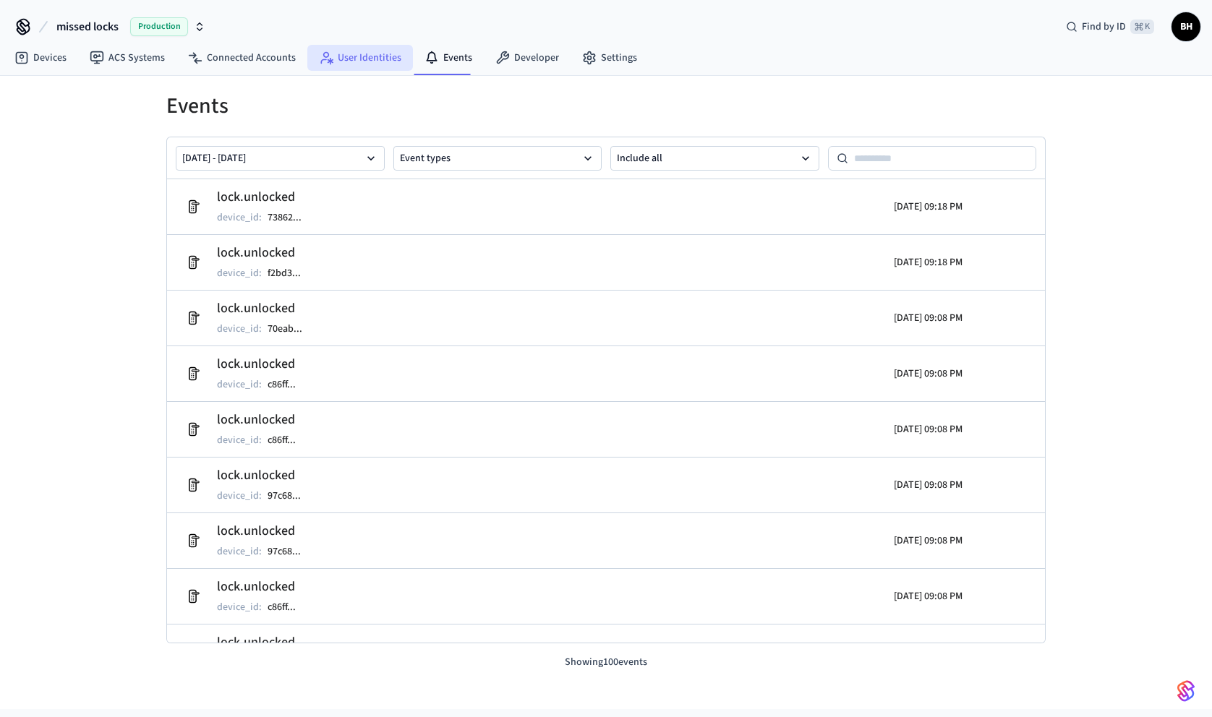
click at [357, 61] on link "User Identities" at bounding box center [360, 58] width 106 height 26
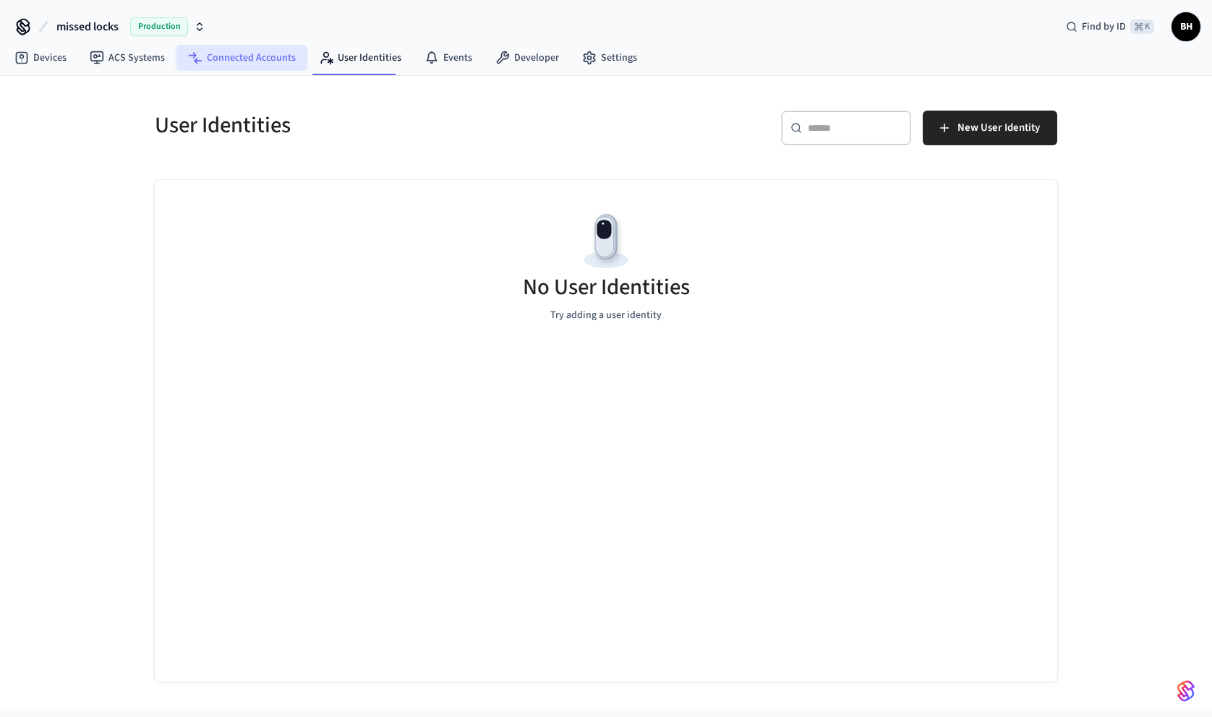
click at [263, 62] on link "Connected Accounts" at bounding box center [241, 58] width 131 height 26
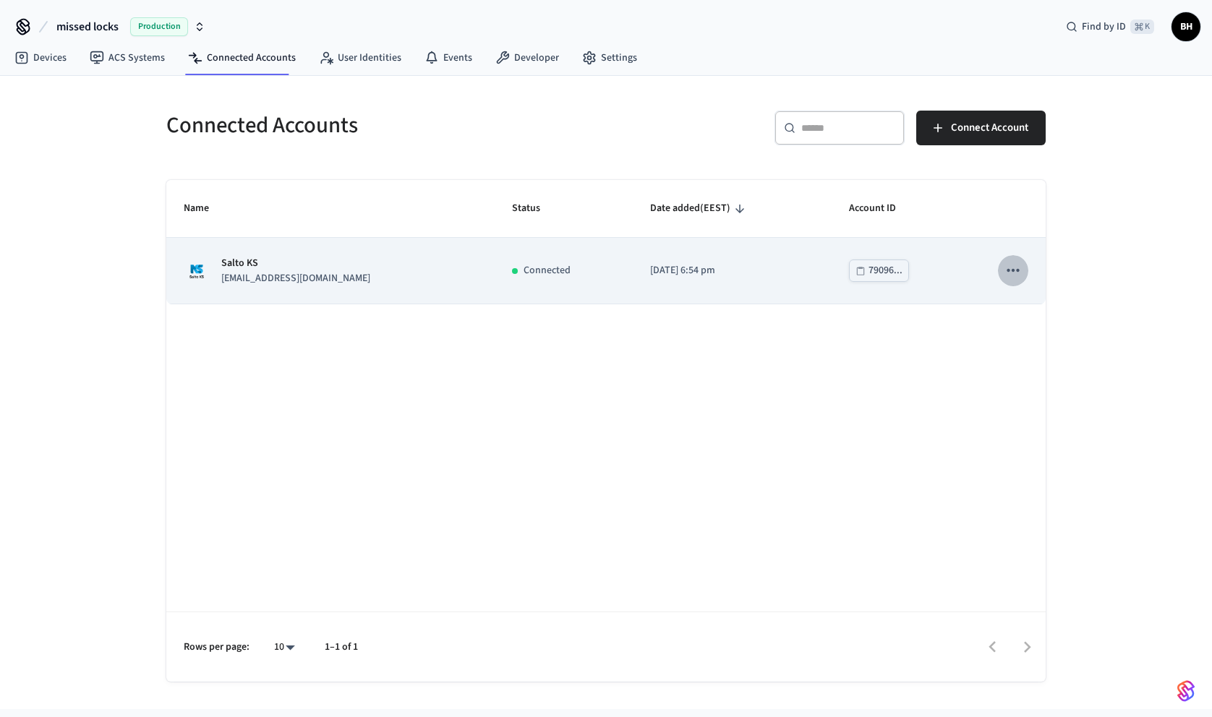
click at [1018, 264] on icon "sticky table" at bounding box center [1012, 270] width 19 height 19
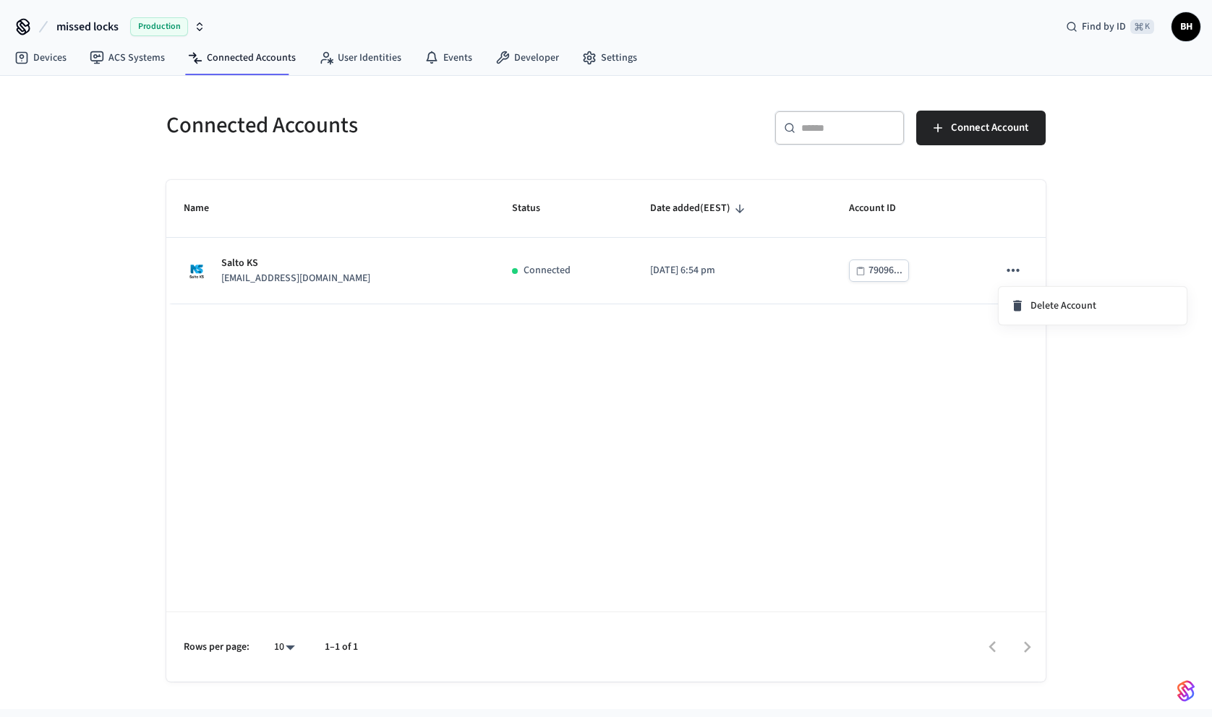
click at [894, 357] on div at bounding box center [606, 358] width 1212 height 717
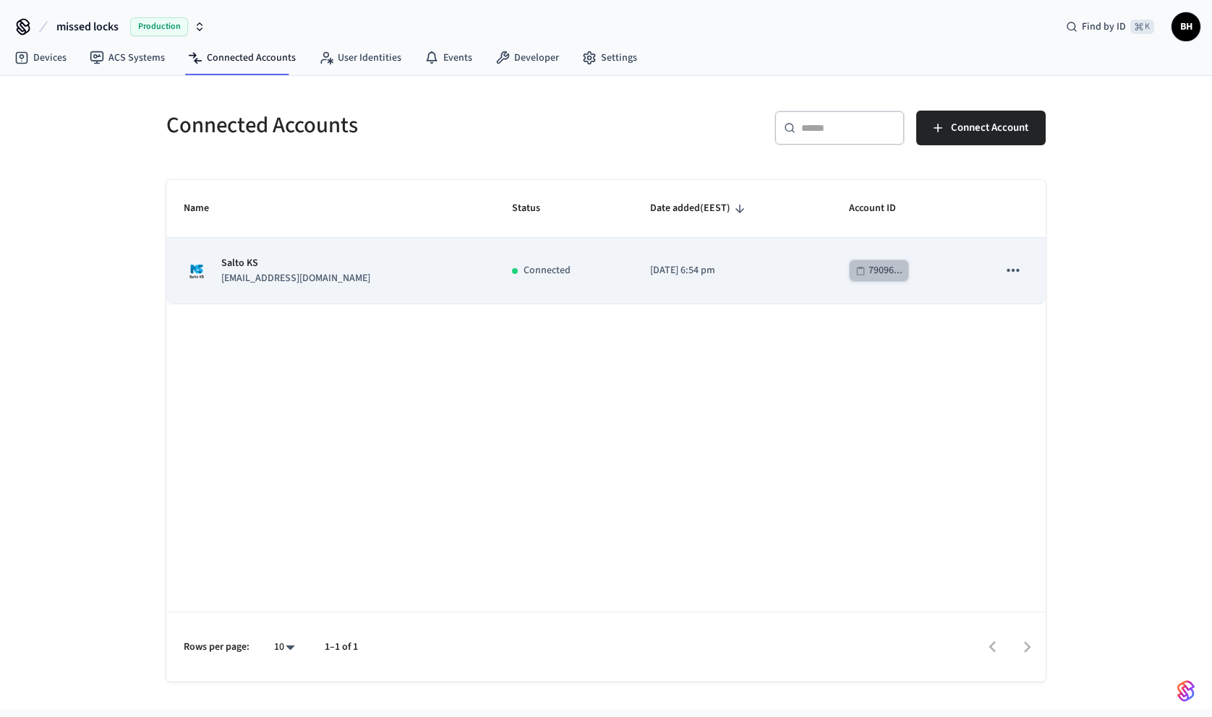
click at [870, 275] on div "79096..." at bounding box center [885, 271] width 34 height 18
click at [668, 263] on td "[DATE] 6:54 pm" at bounding box center [732, 271] width 198 height 66
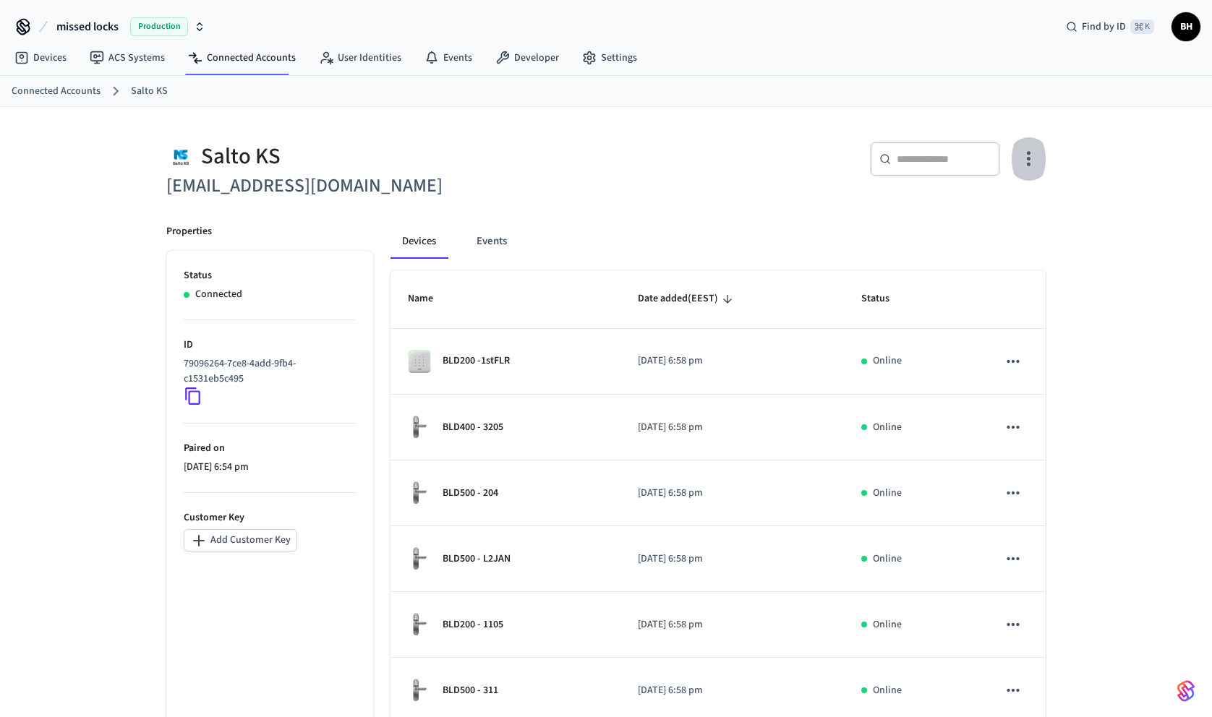
click at [1035, 166] on icon "button" at bounding box center [1028, 158] width 22 height 22
click at [1003, 212] on span "Sync Account" at bounding box center [987, 218] width 59 height 14
click at [766, 229] on div at bounding box center [606, 358] width 1212 height 717
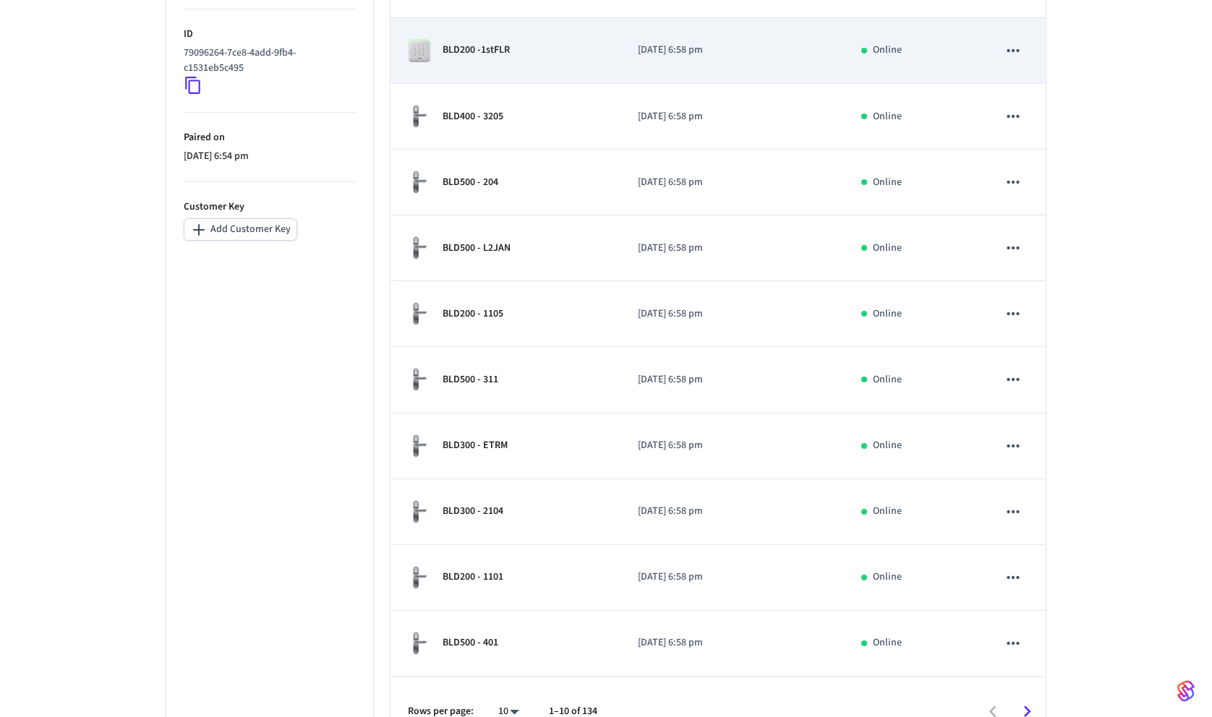
scroll to position [341, 0]
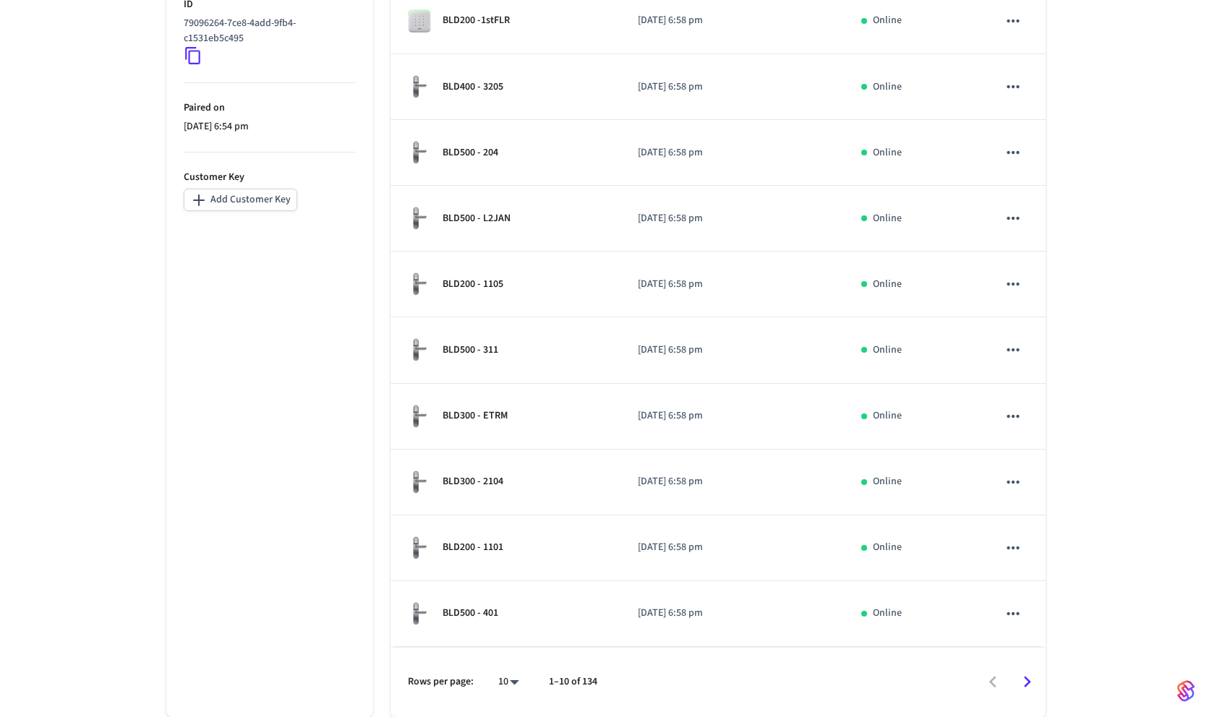
click at [1031, 689] on icon "Go to next page" at bounding box center [1027, 682] width 22 height 22
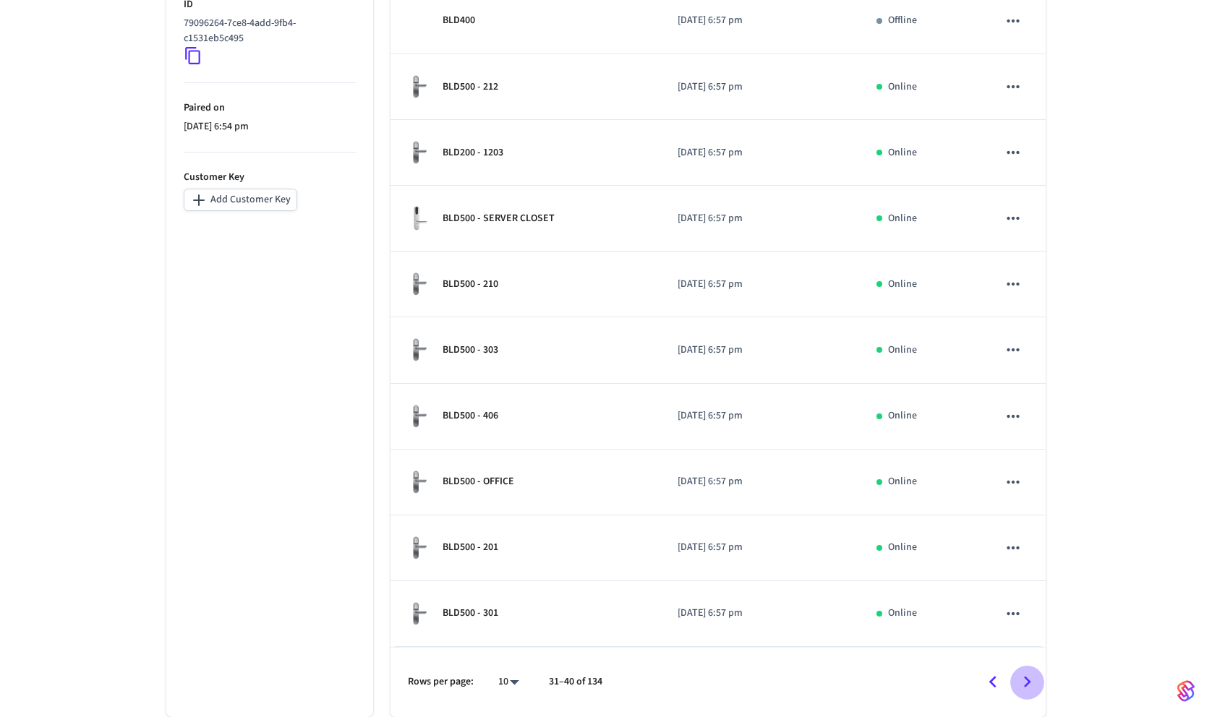
click at [1031, 690] on icon "Go to next page" at bounding box center [1027, 682] width 22 height 22
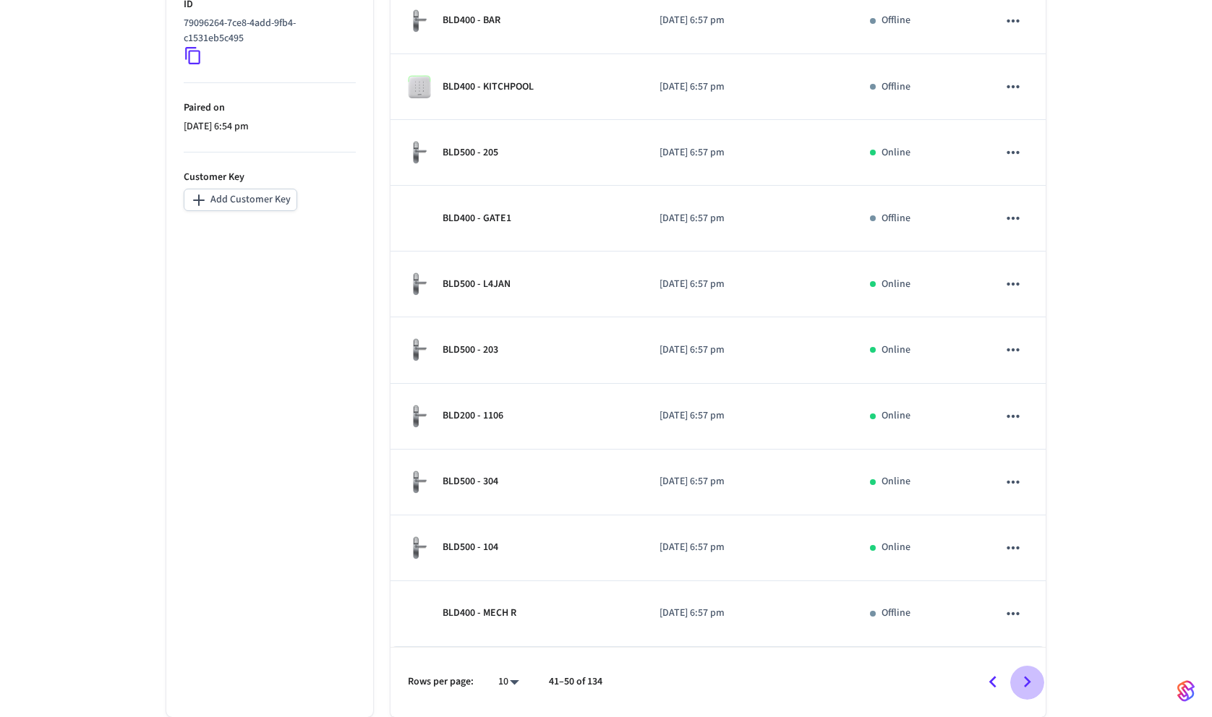
click at [1031, 690] on icon "Go to next page" at bounding box center [1027, 682] width 22 height 22
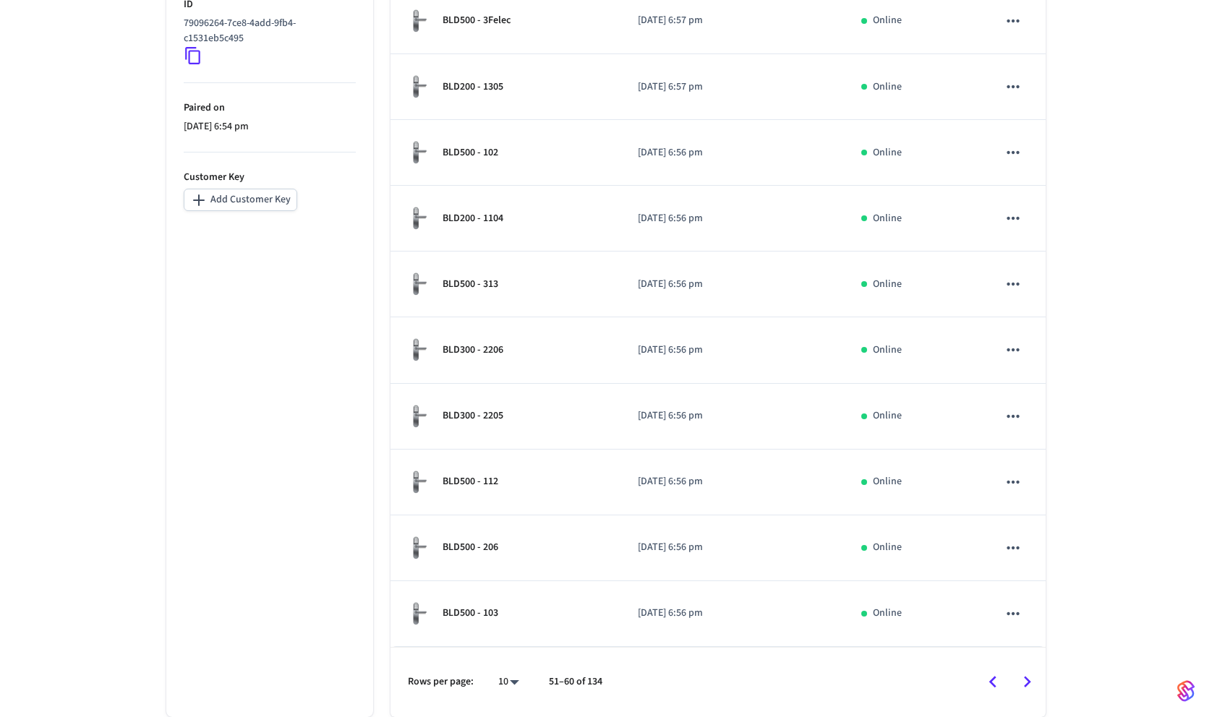
click at [985, 685] on icon "Go to previous page" at bounding box center [992, 682] width 22 height 22
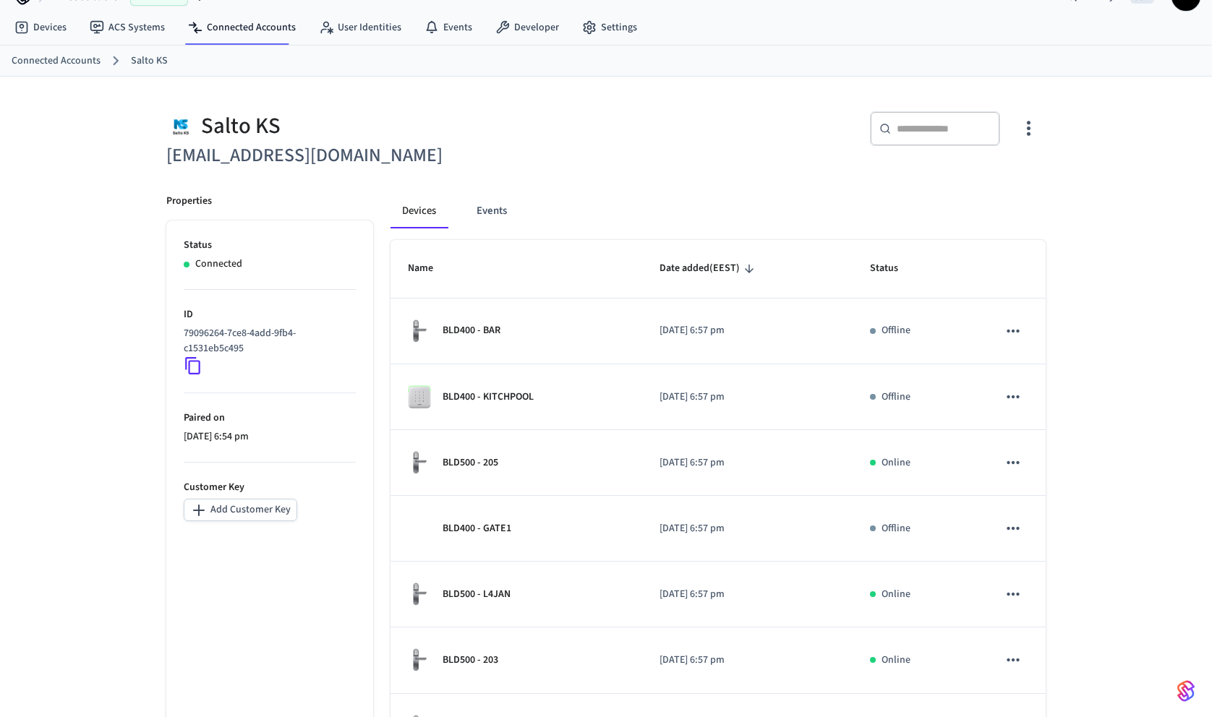
scroll to position [0, 0]
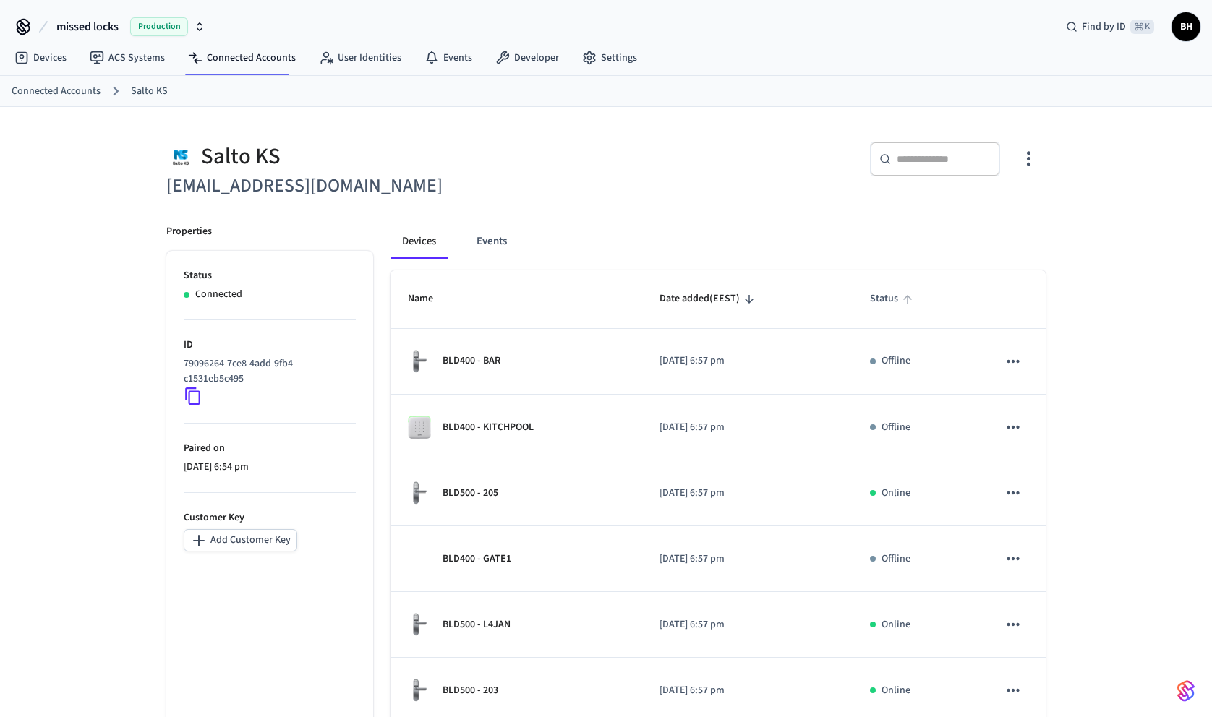
click at [885, 300] on span "Status" at bounding box center [893, 299] width 47 height 22
click at [497, 244] on button "Events" at bounding box center [492, 241] width 54 height 35
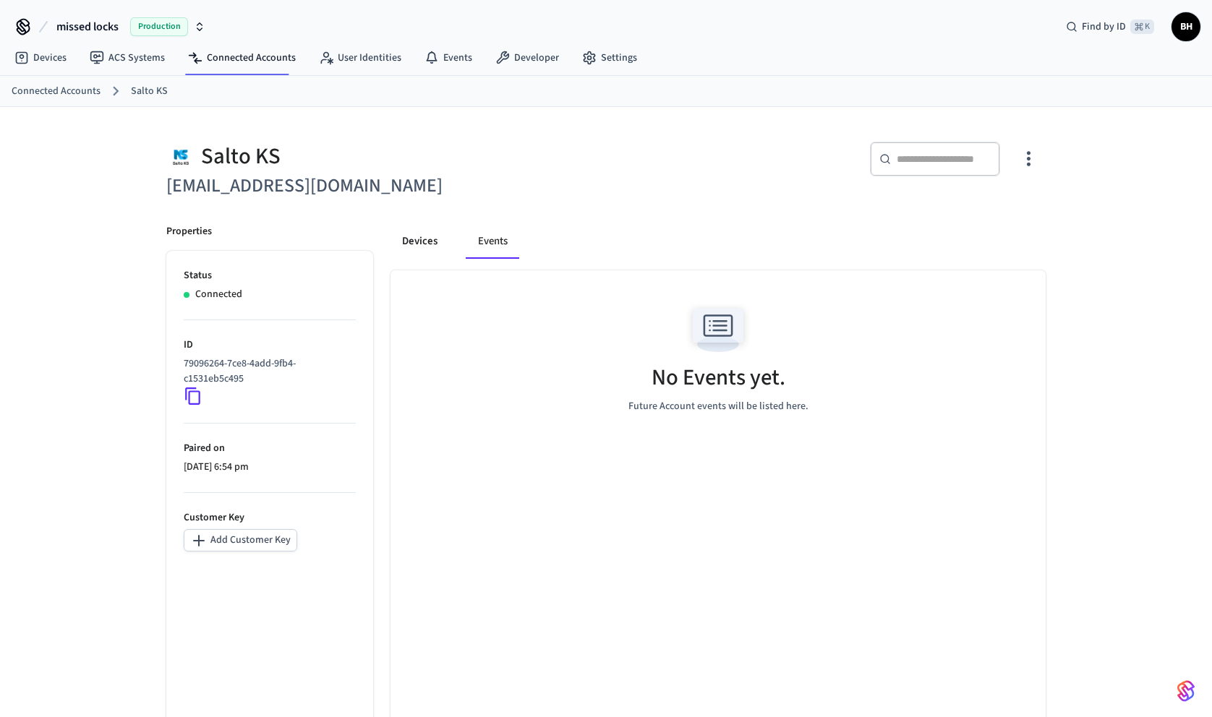
click at [419, 239] on button "Devices" at bounding box center [419, 241] width 59 height 35
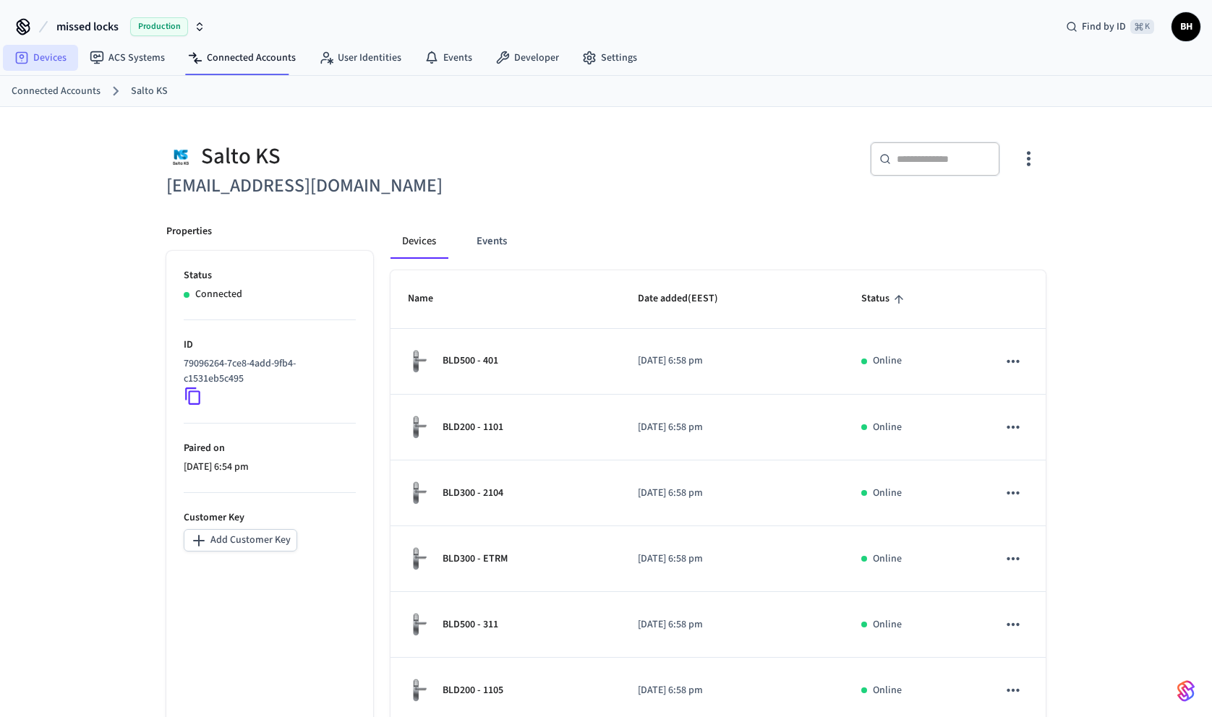
click at [42, 54] on link "Devices" at bounding box center [40, 58] width 75 height 26
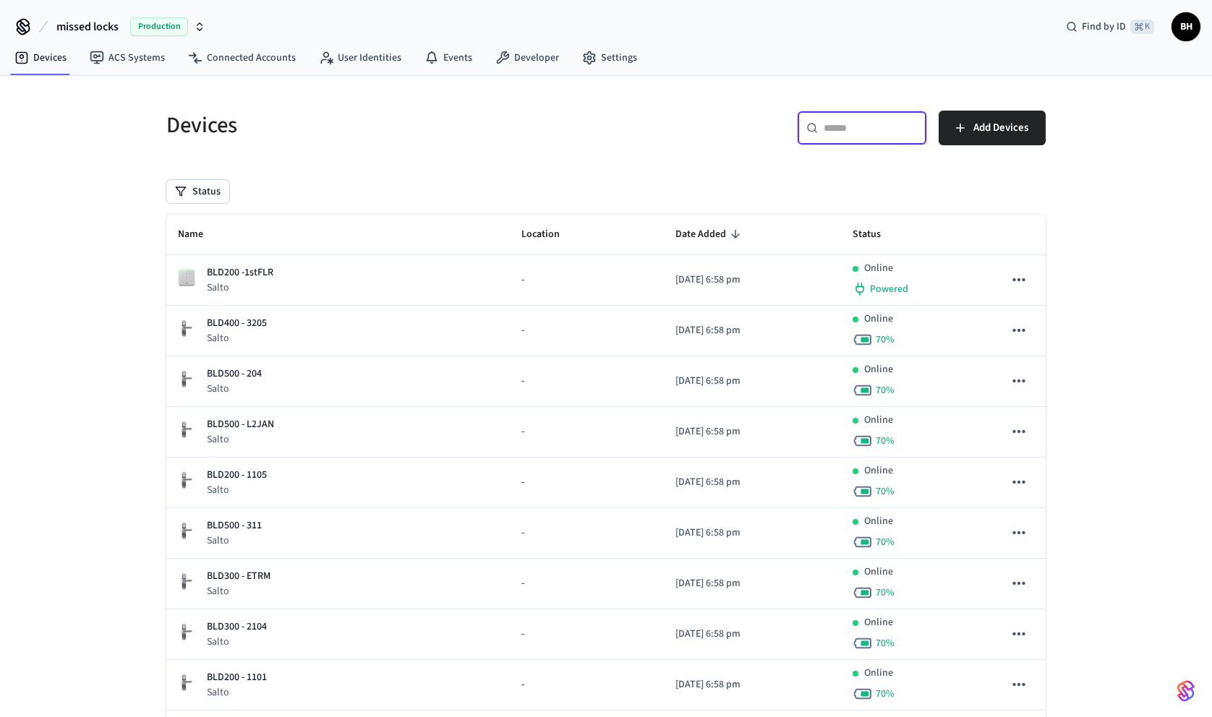
click at [837, 122] on input "text" at bounding box center [870, 128] width 94 height 14
paste input "**********"
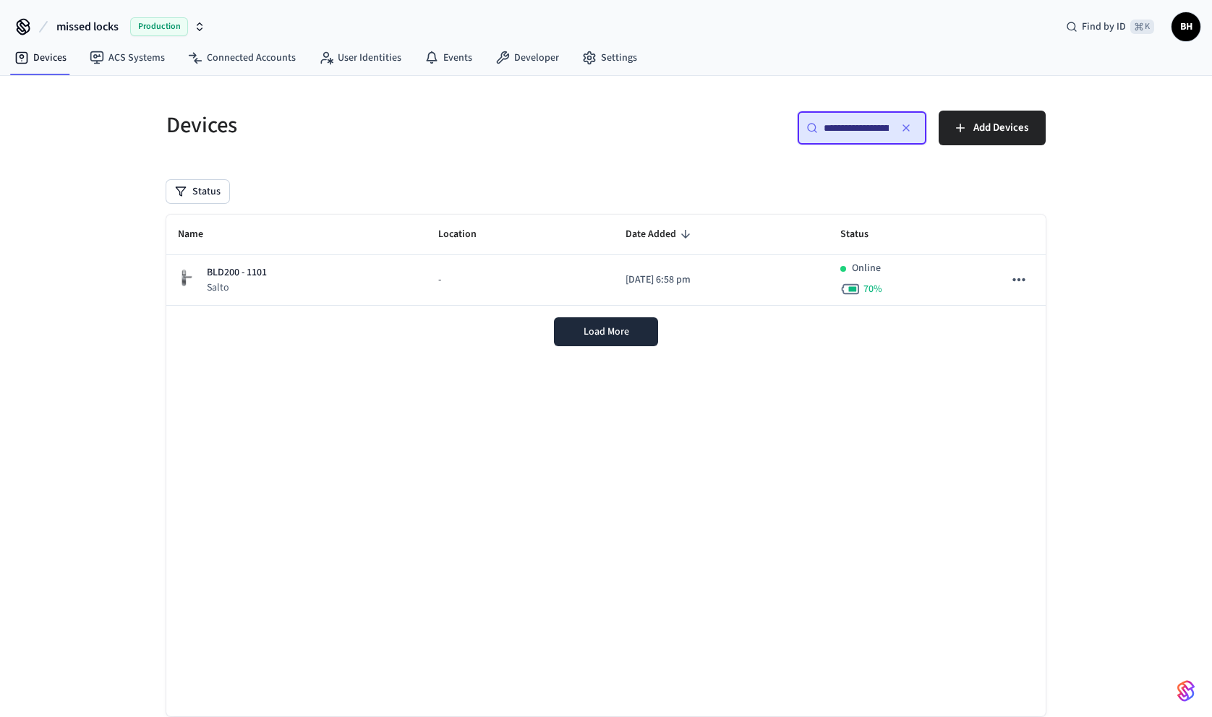
scroll to position [0, 108]
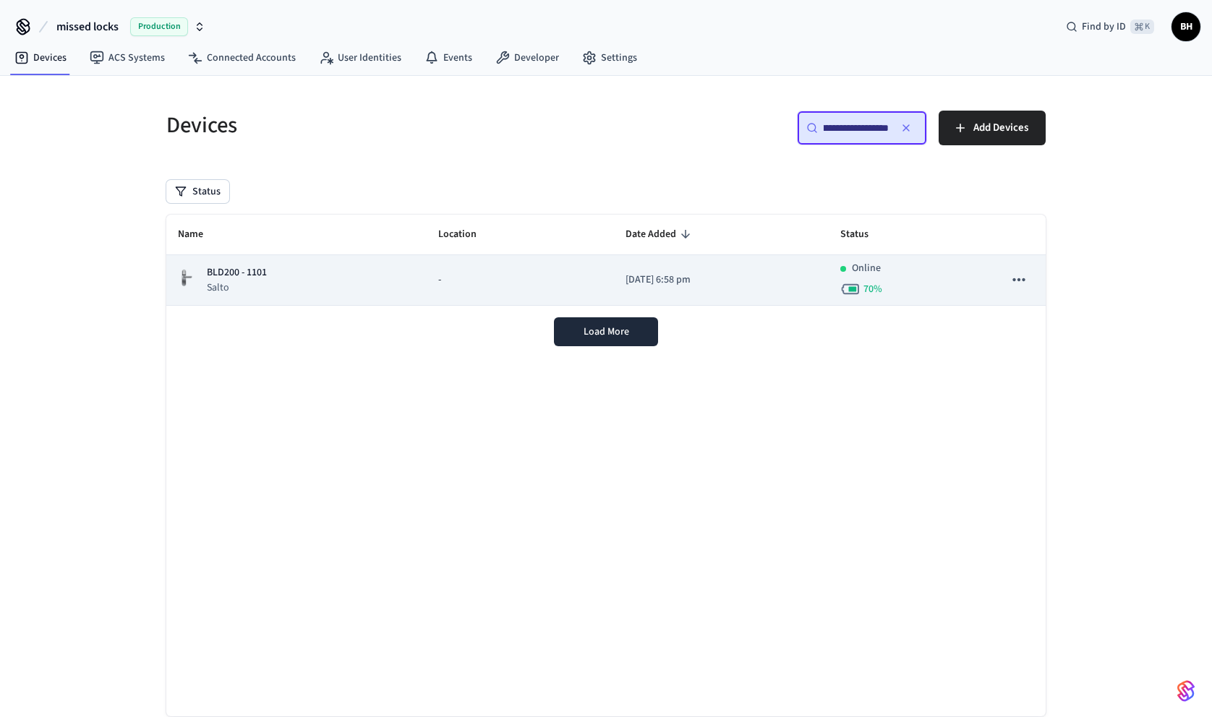
type input "**********"
click at [350, 282] on div "BLD200 - 1101 Salto" at bounding box center [296, 280] width 237 height 30
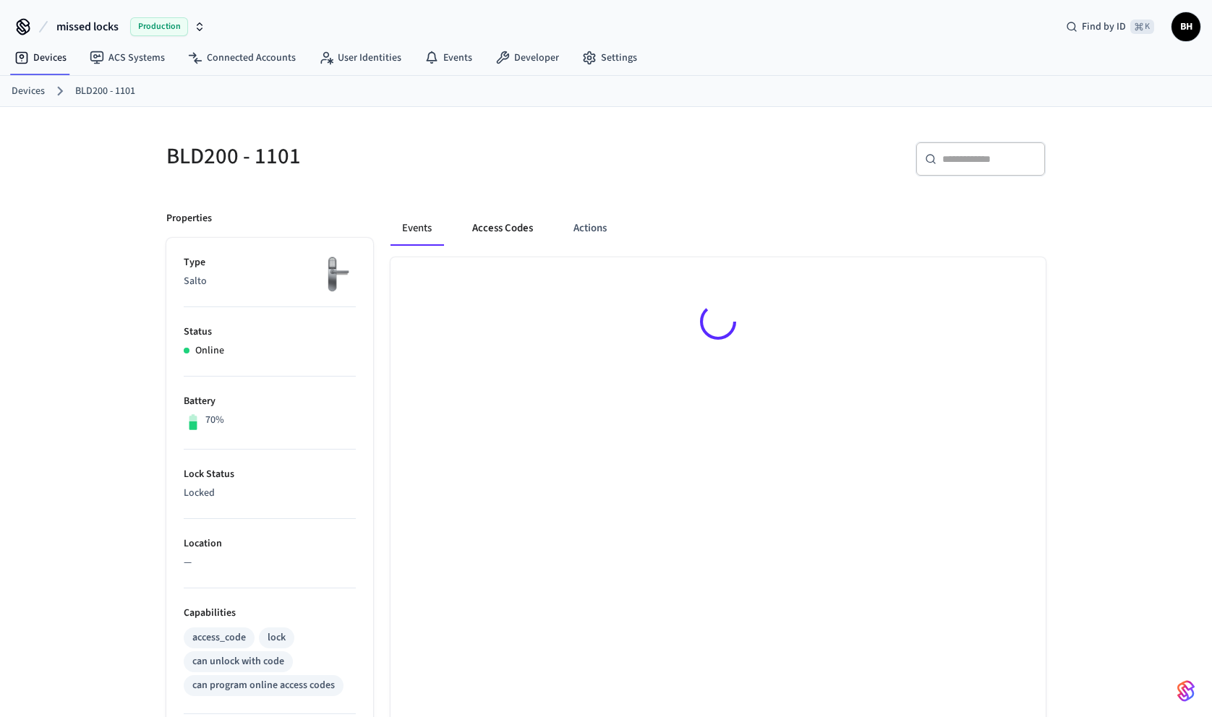
click at [521, 226] on button "Access Codes" at bounding box center [503, 228] width 84 height 35
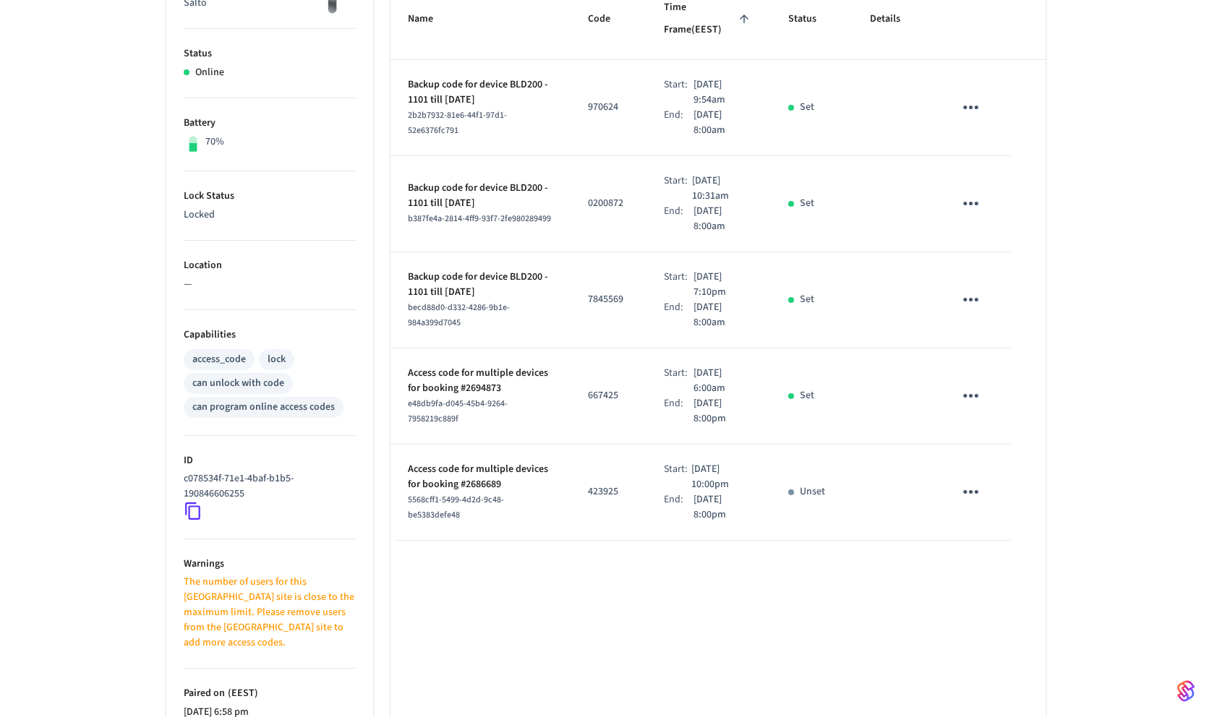
scroll to position [254, 0]
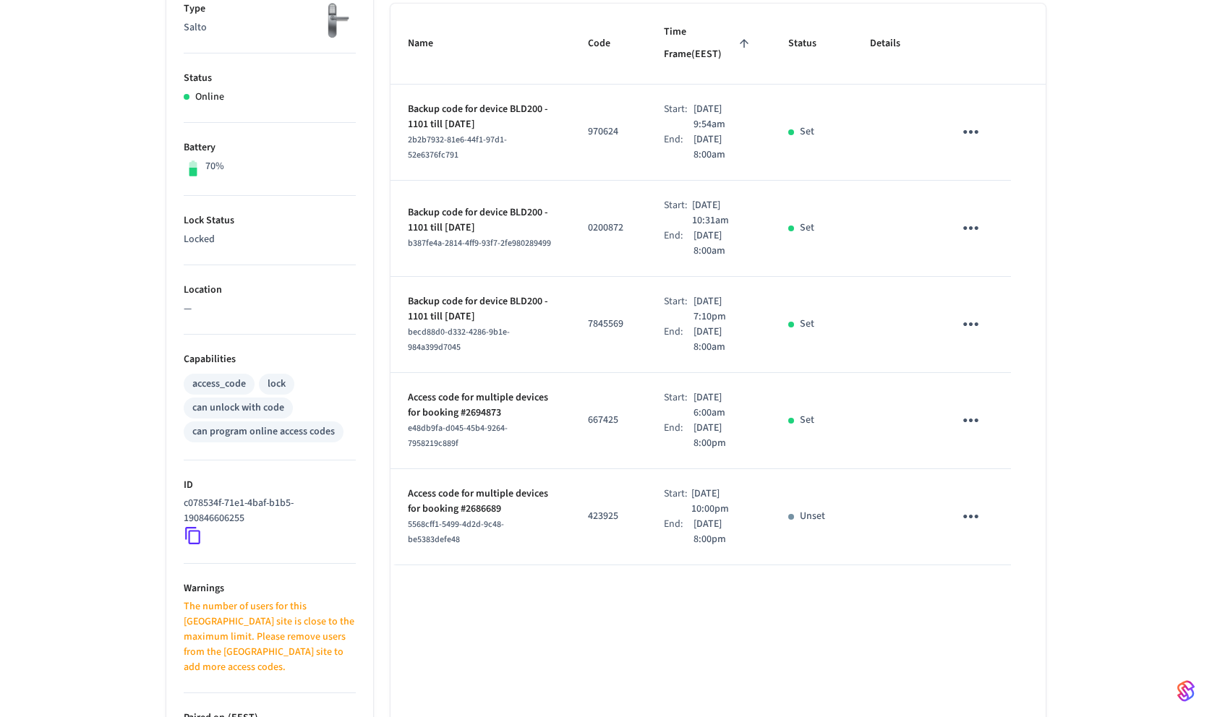
click at [550, 428] on td "Access code for multiple devices for booking #2694873 e48db9fa-d045-45b4-9264-7…" at bounding box center [480, 421] width 180 height 96
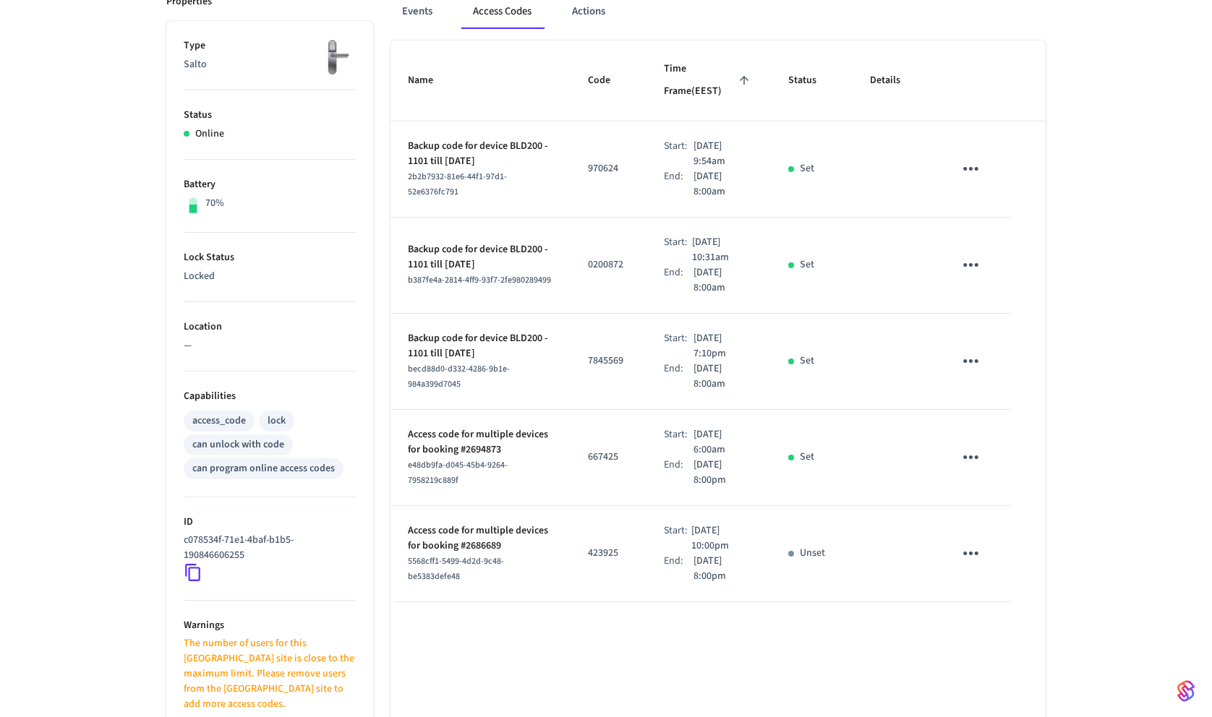
scroll to position [220, 0]
